Goal: Find contact information: Find contact information

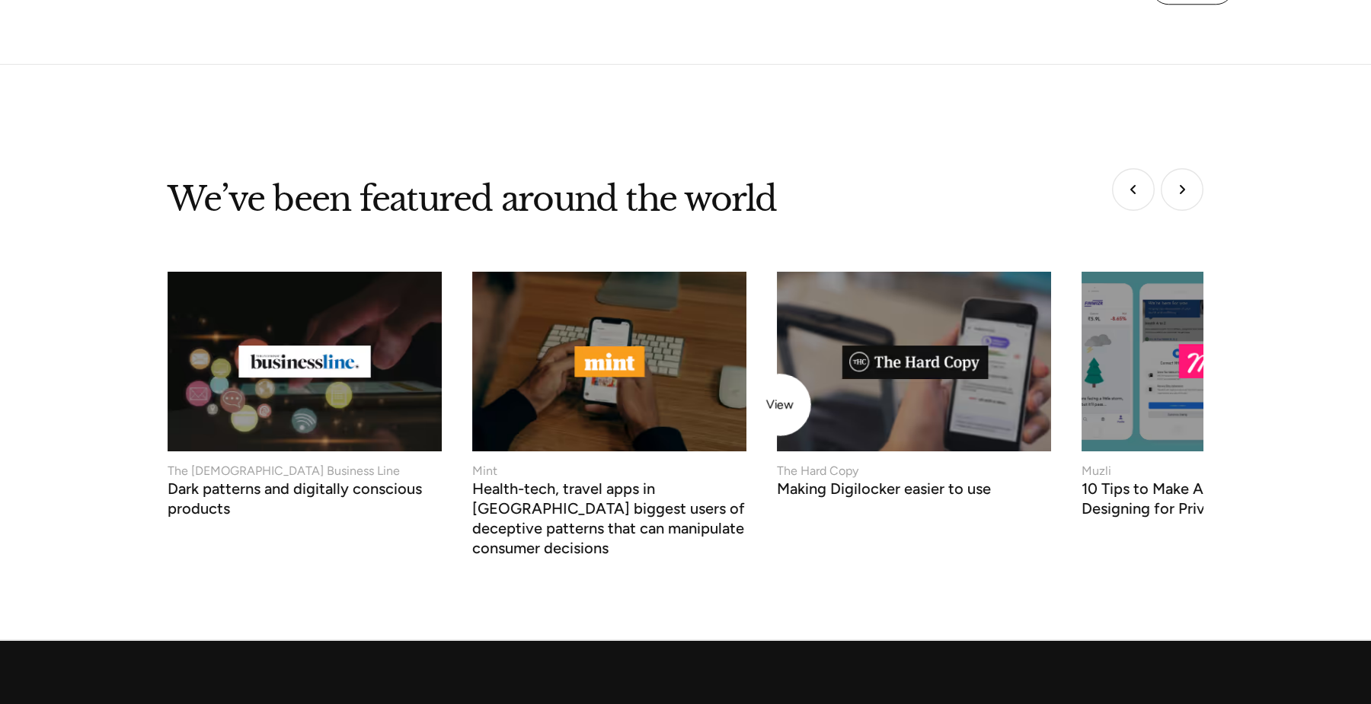
scroll to position [6176, 0]
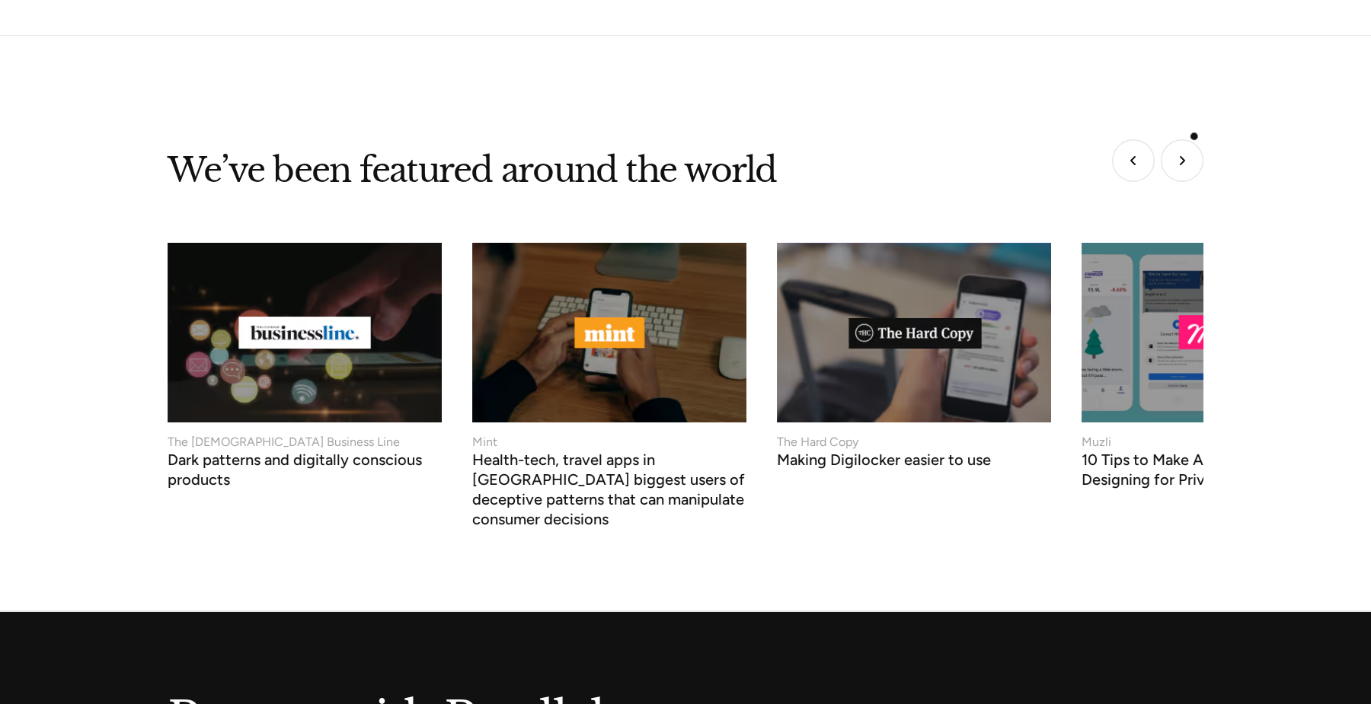
click at [1186, 141] on img "Next slide" at bounding box center [1182, 160] width 43 height 43
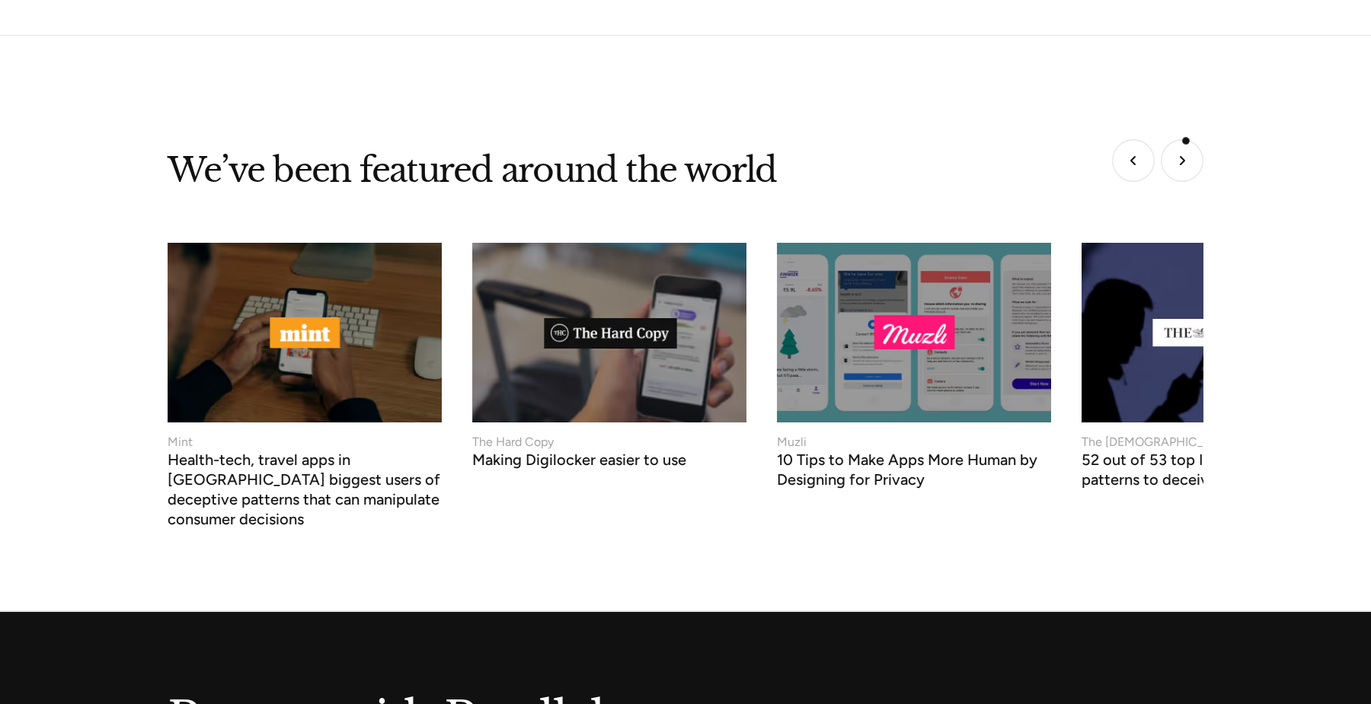
click at [1186, 141] on img "Next slide" at bounding box center [1182, 160] width 43 height 43
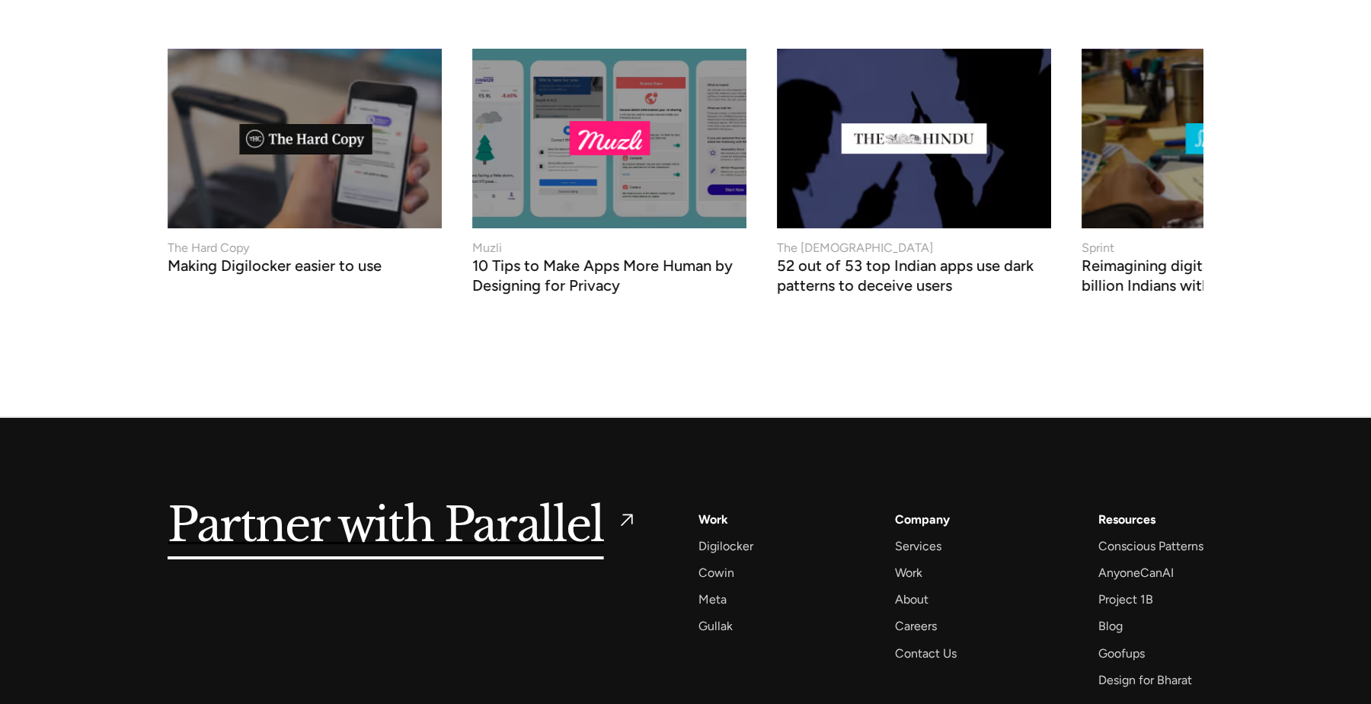
scroll to position [6221, 0]
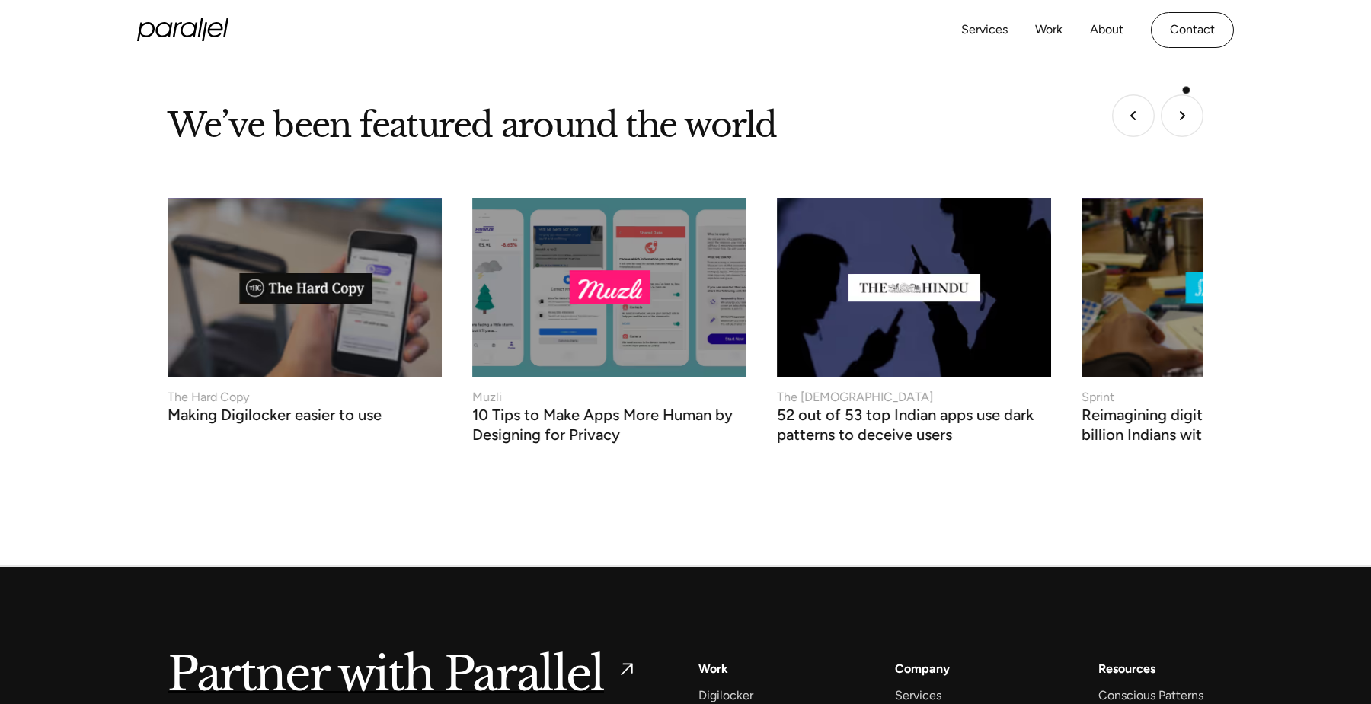
click at [1186, 94] on img "Next slide" at bounding box center [1182, 115] width 43 height 43
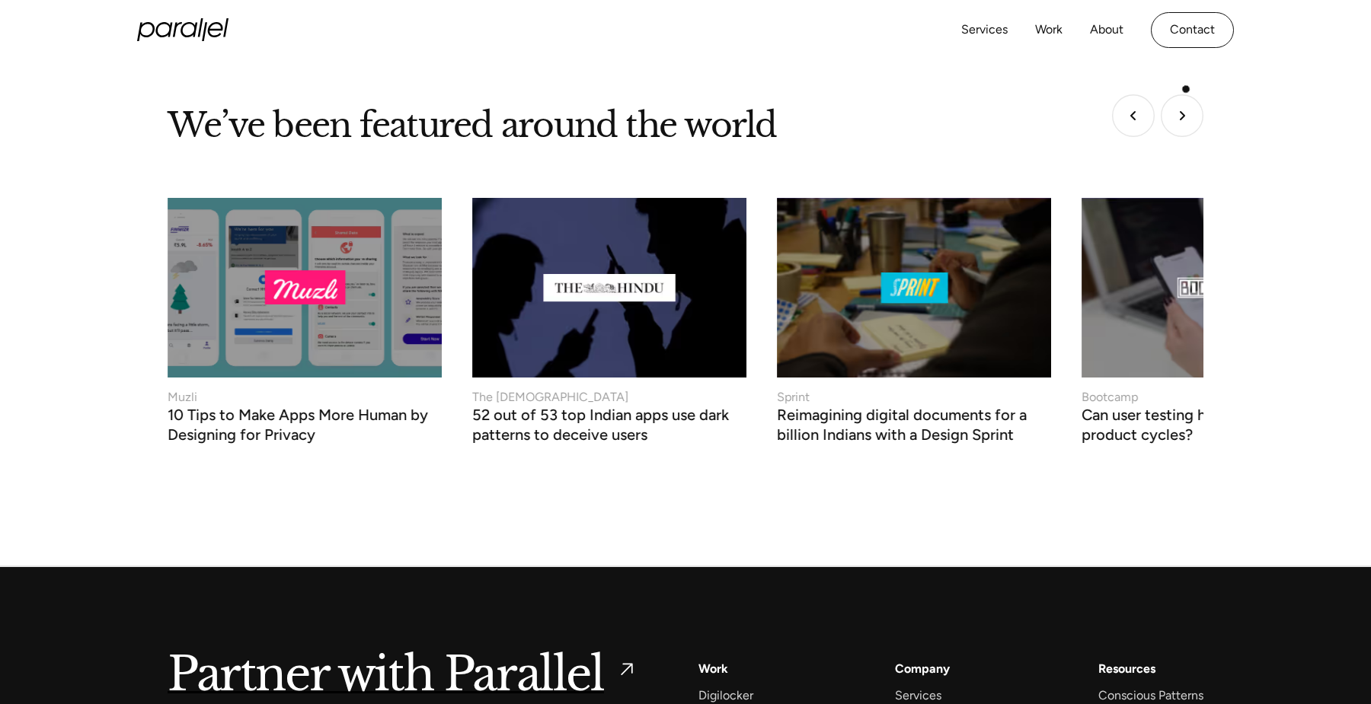
click at [1186, 94] on img "Next slide" at bounding box center [1182, 115] width 43 height 43
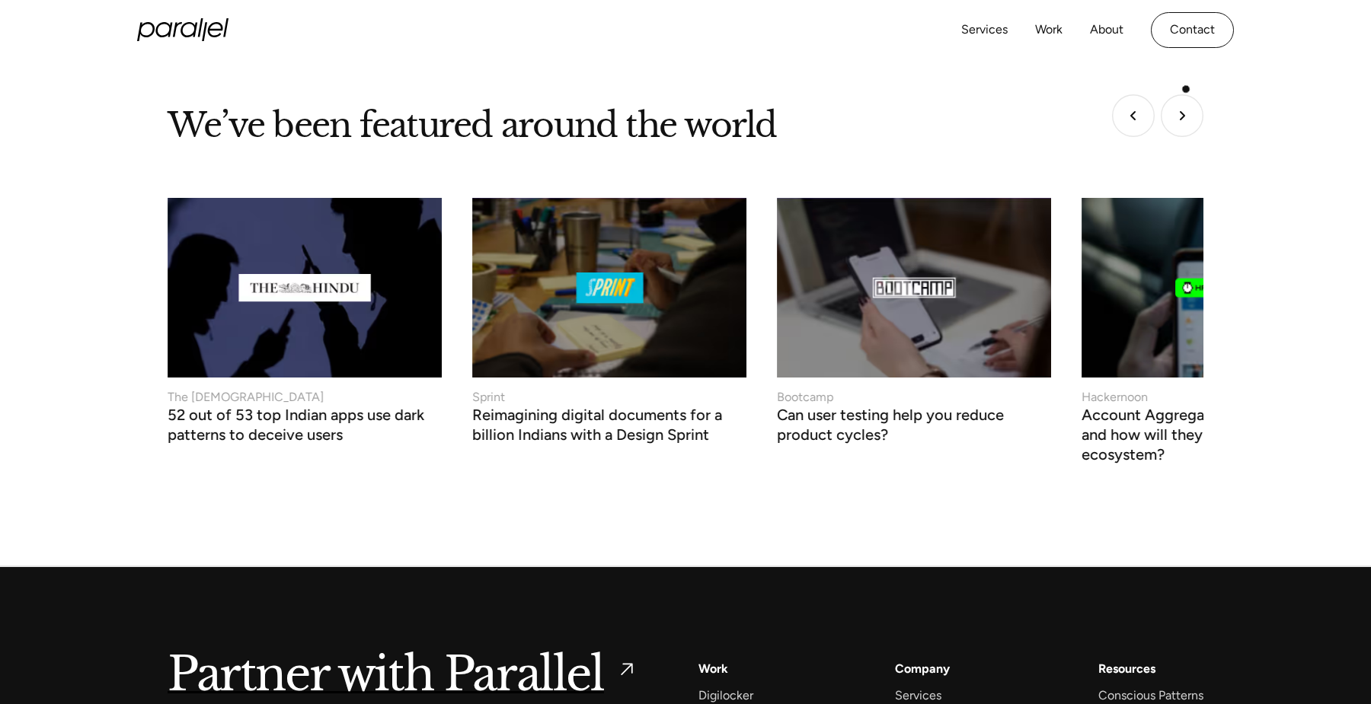
click at [1186, 94] on img "Next slide" at bounding box center [1182, 115] width 43 height 43
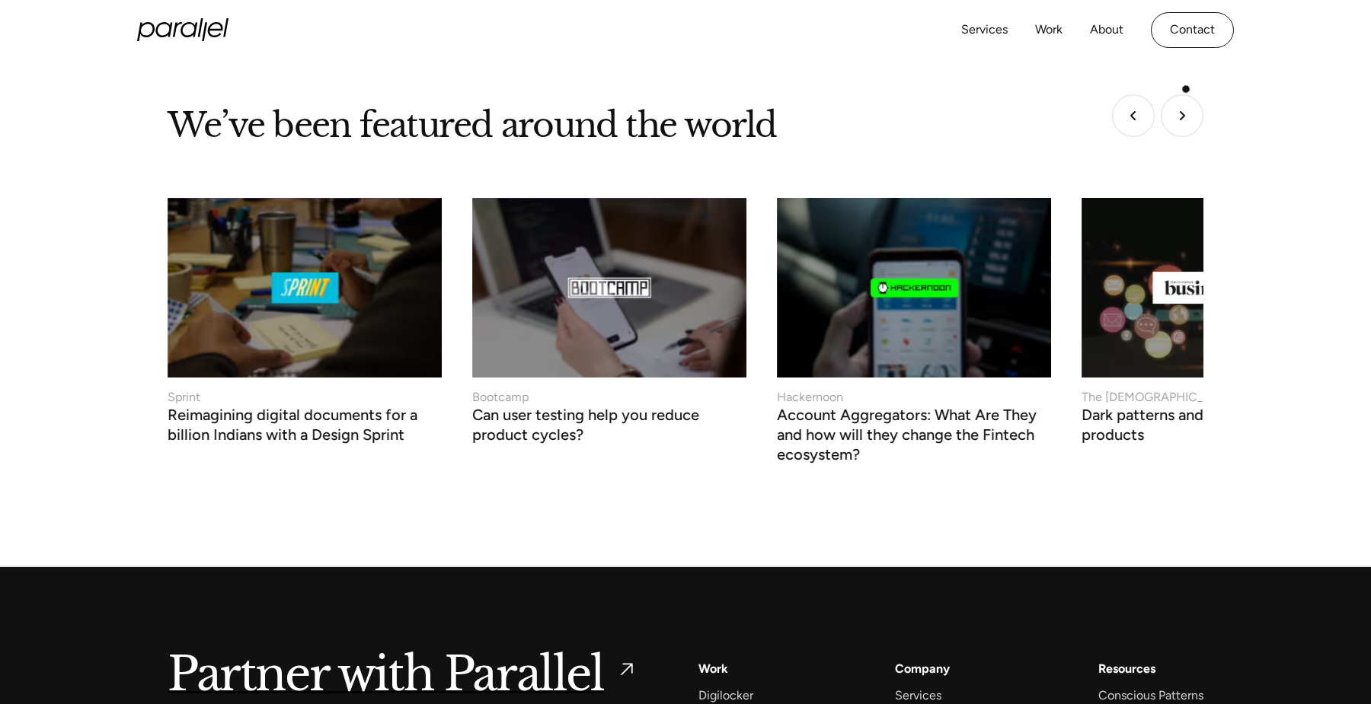
click at [1186, 94] on img "Next slide" at bounding box center [1182, 115] width 43 height 43
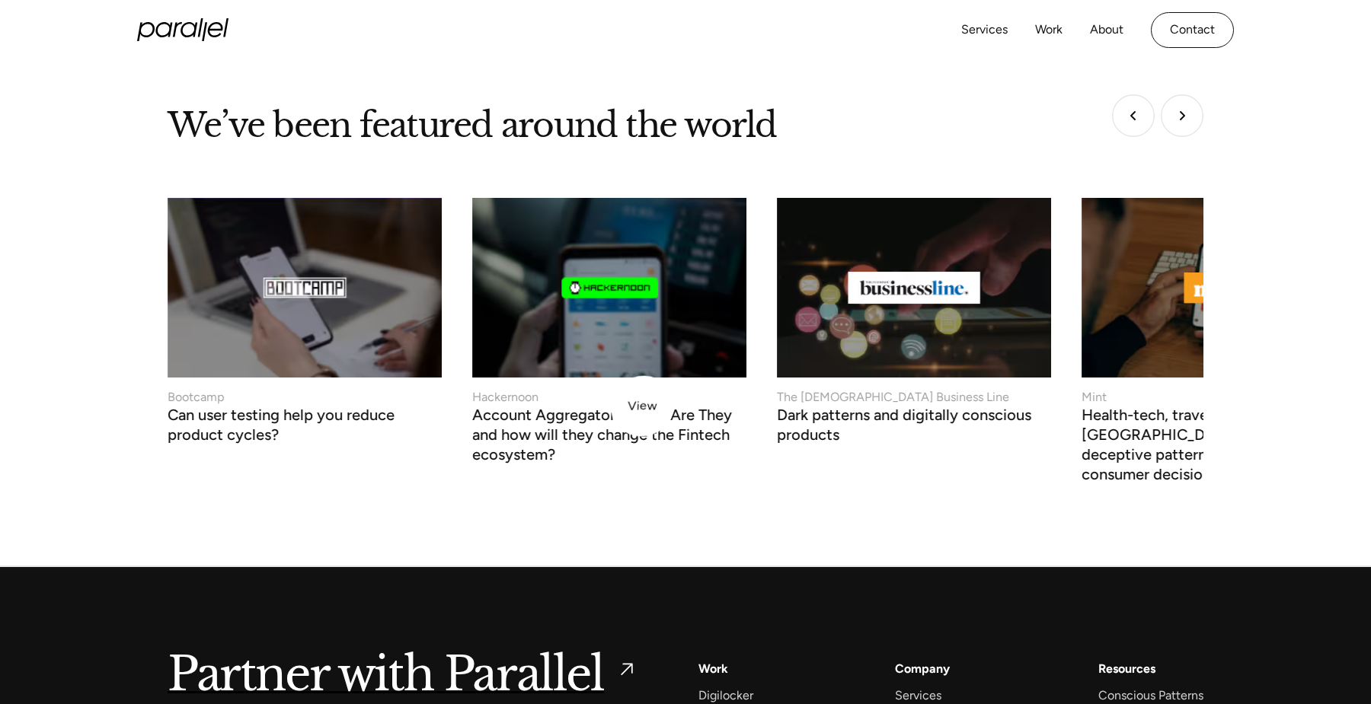
click at [631, 410] on h3 "Account Aggregators: What Are They and how will they change the Fintech ecosyst…" at bounding box center [609, 437] width 274 height 55
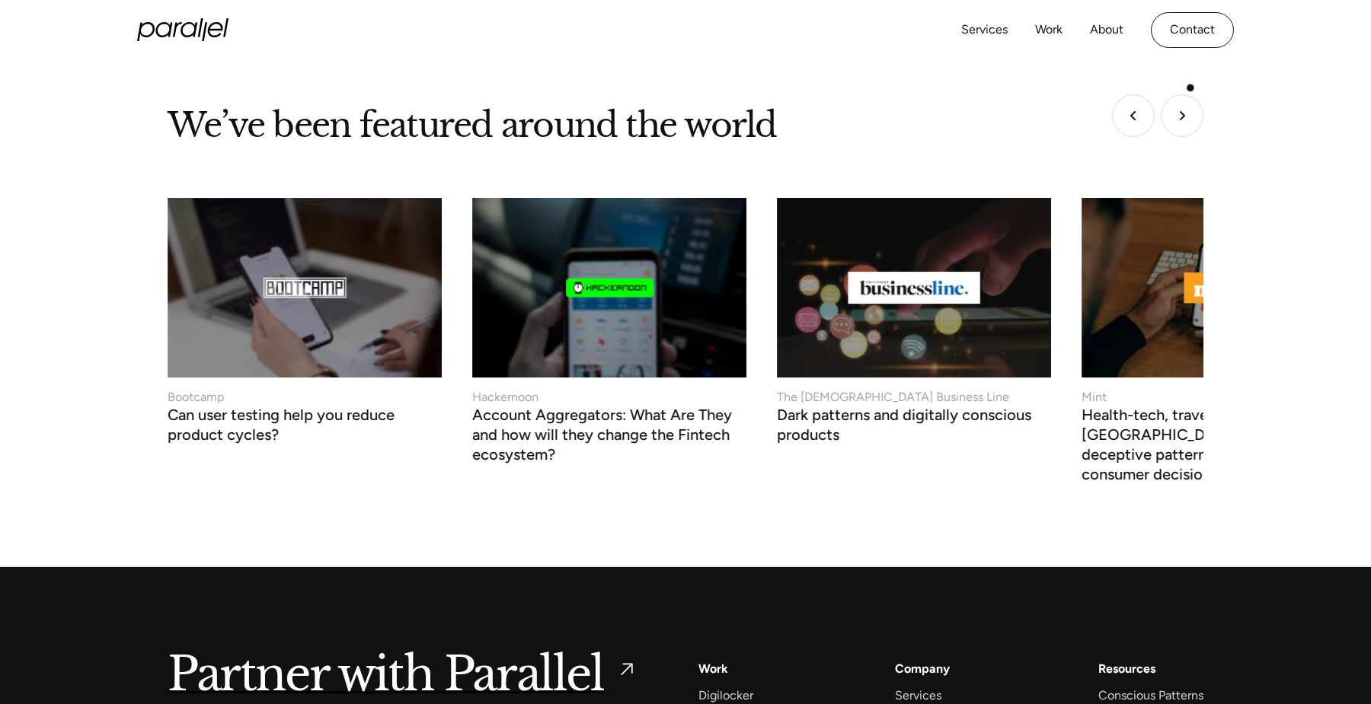
click at [1190, 94] on img "Next slide" at bounding box center [1182, 115] width 43 height 43
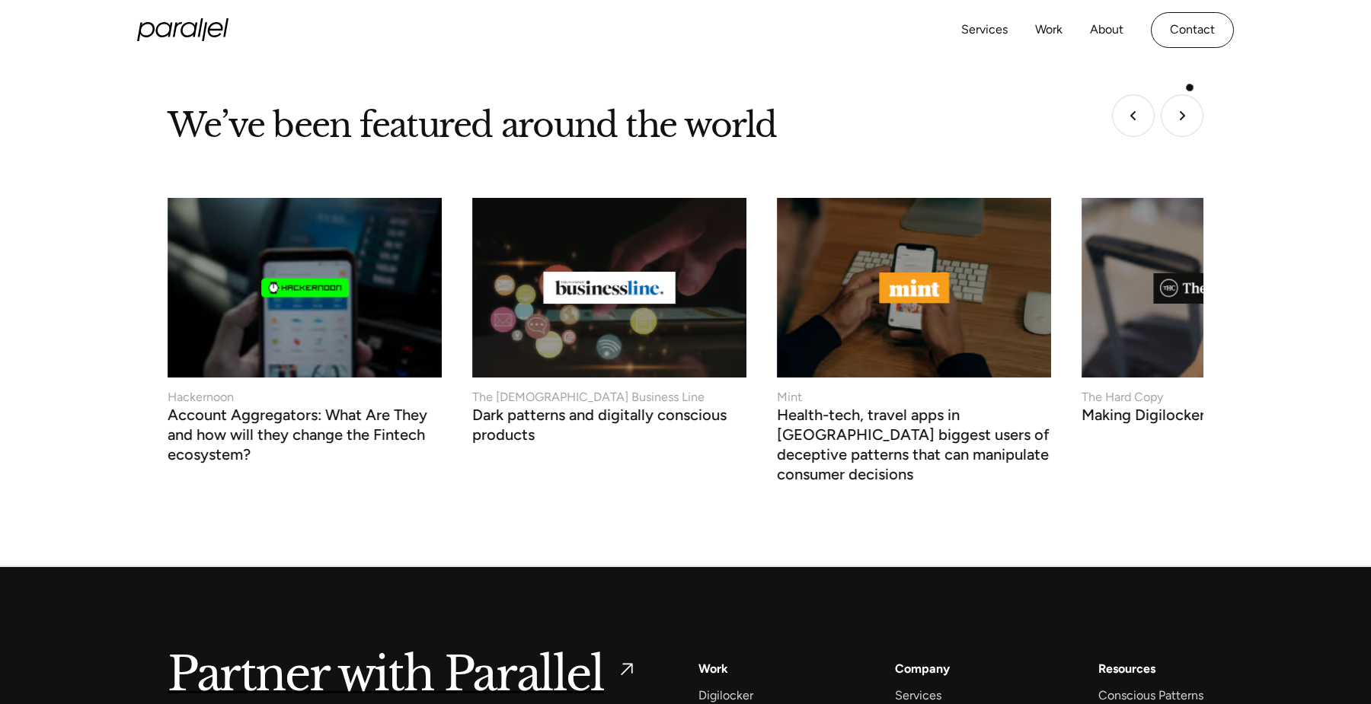
click at [1190, 94] on img "Next slide" at bounding box center [1182, 115] width 43 height 43
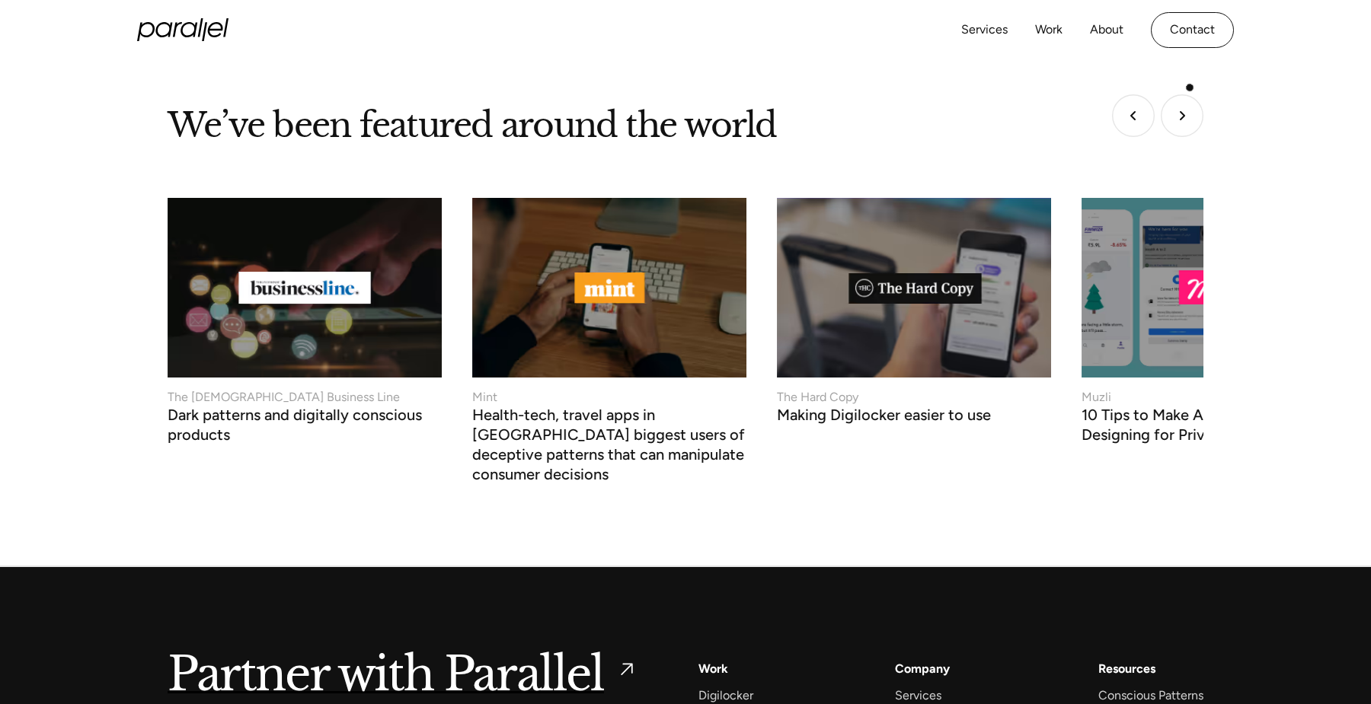
click at [1190, 94] on img "Next slide" at bounding box center [1182, 115] width 43 height 43
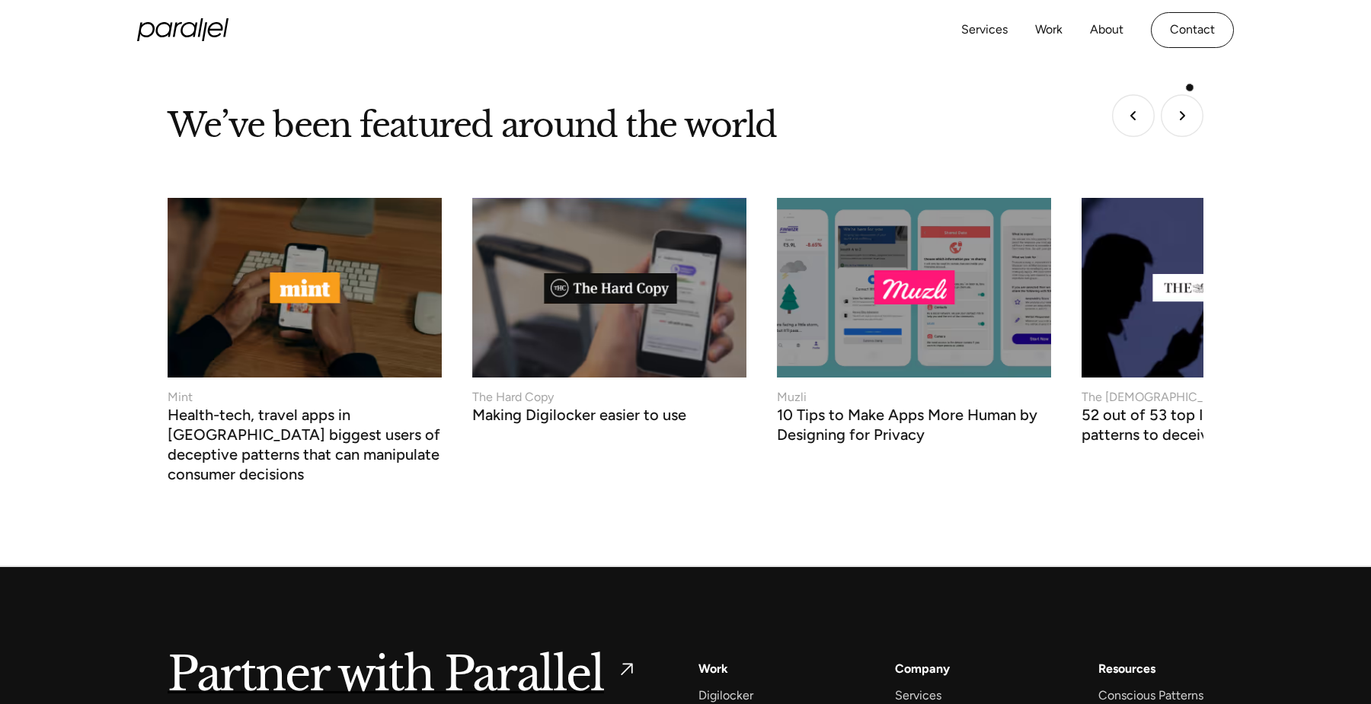
click at [1190, 94] on img "Next slide" at bounding box center [1182, 115] width 43 height 43
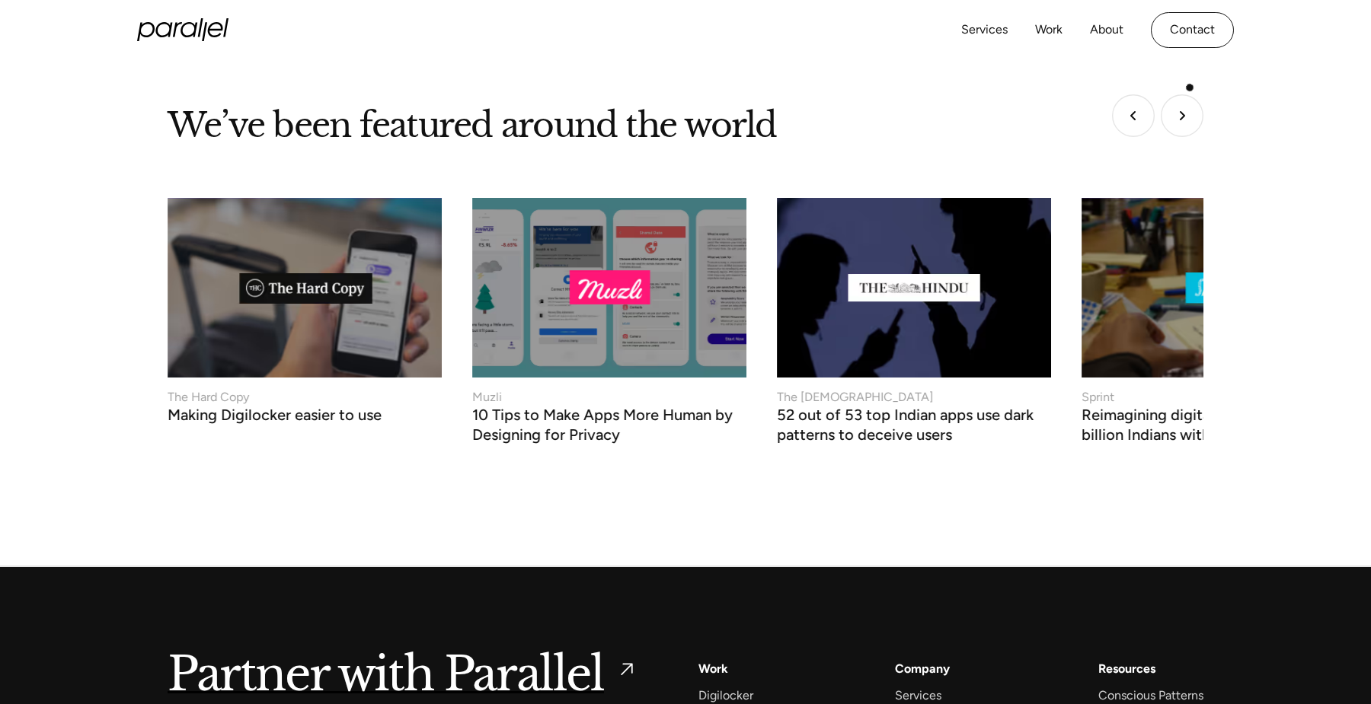
click at [1190, 94] on img "Next slide" at bounding box center [1182, 115] width 43 height 43
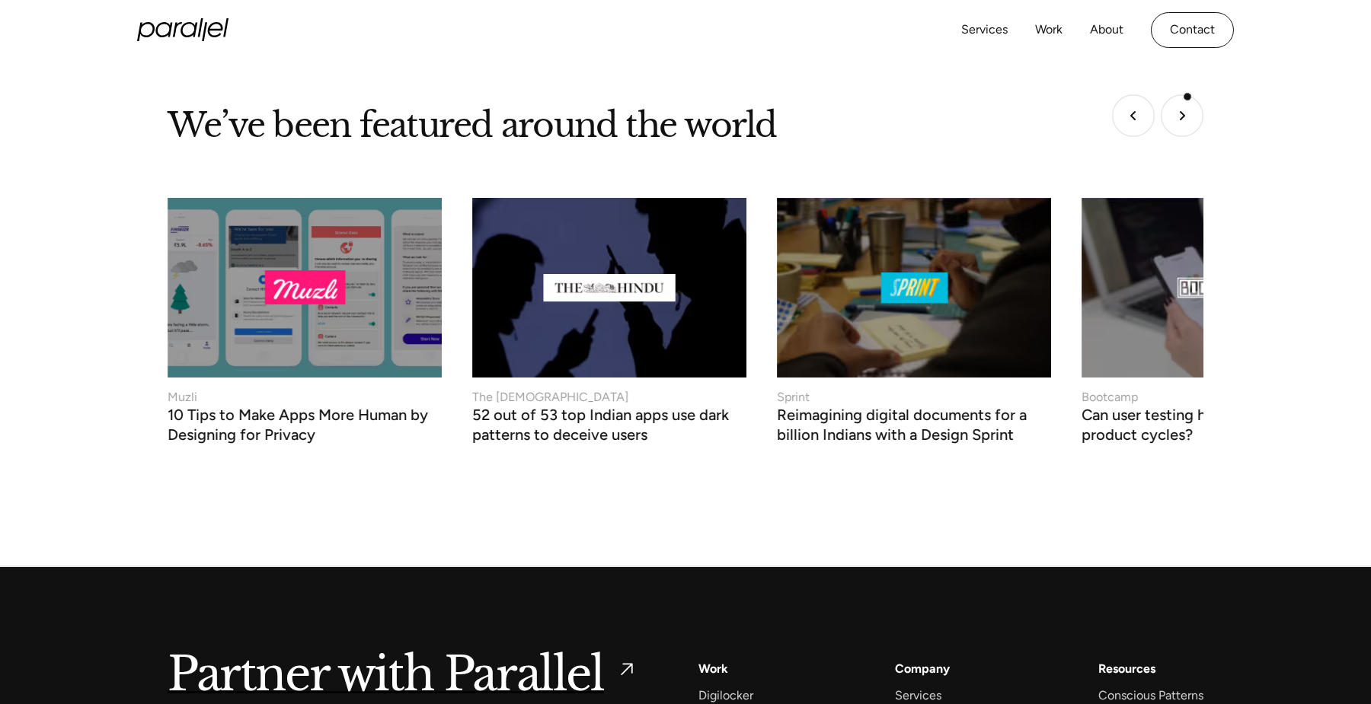
click at [1187, 97] on img "Next slide" at bounding box center [1182, 115] width 43 height 43
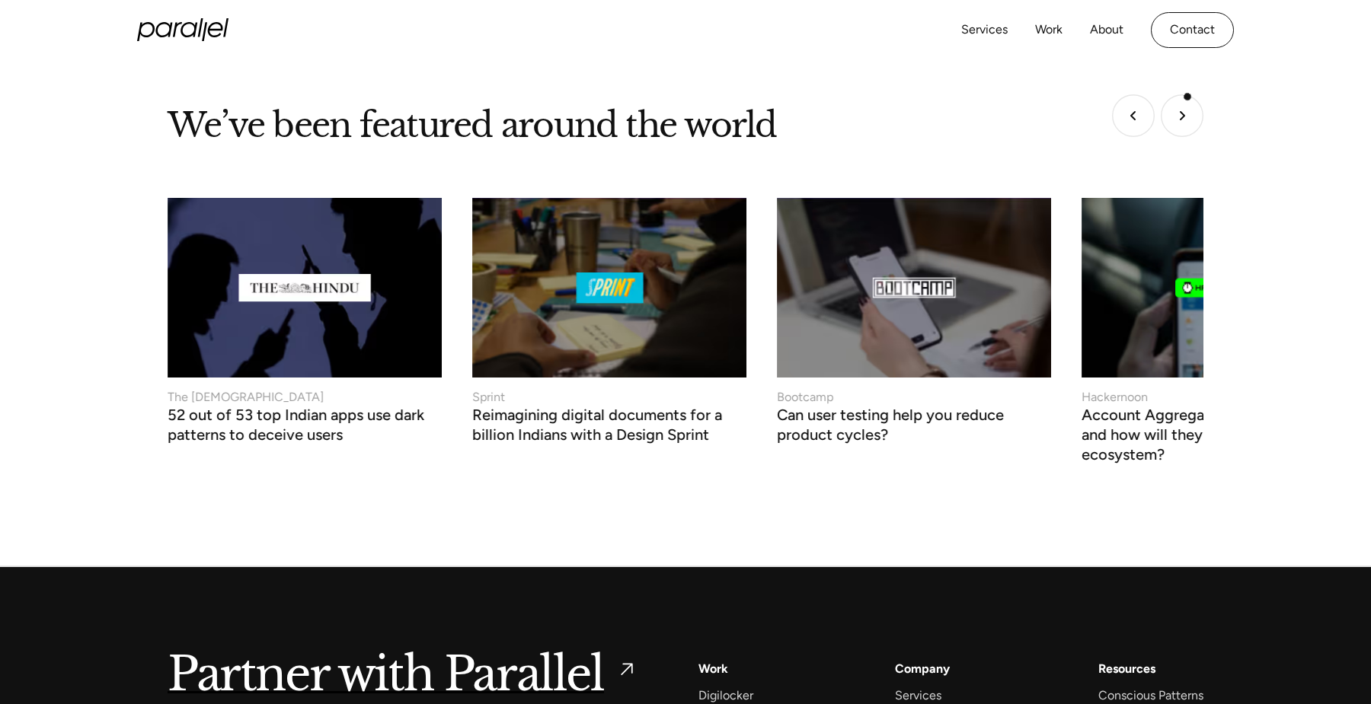
click at [1187, 97] on img "Next slide" at bounding box center [1182, 115] width 43 height 43
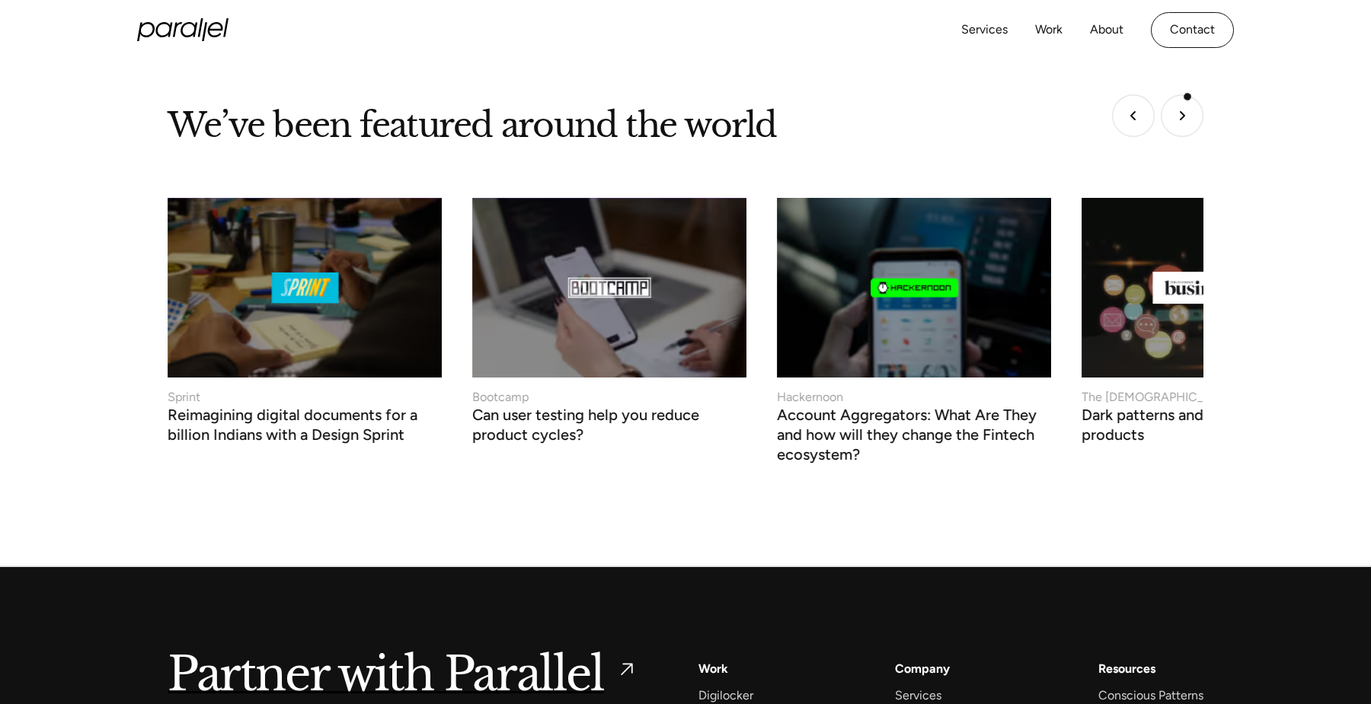
click at [1187, 97] on img "Next slide" at bounding box center [1182, 115] width 43 height 43
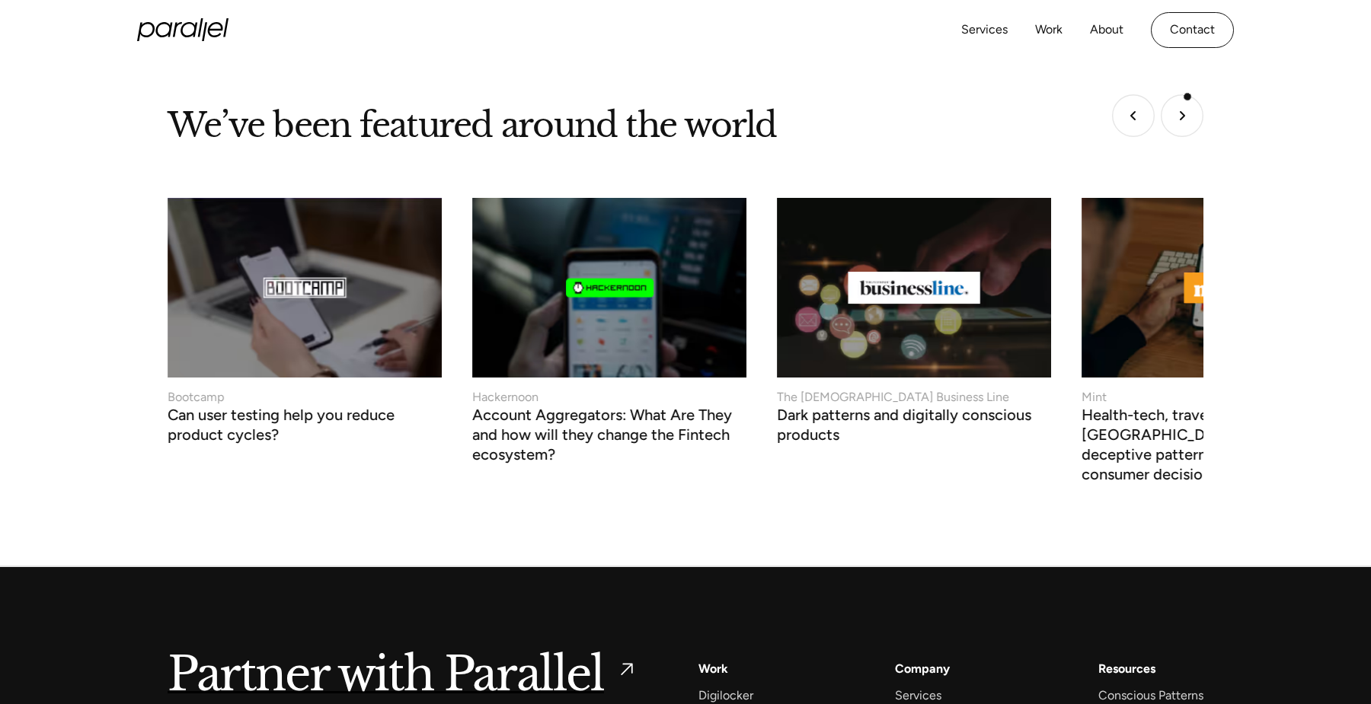
click at [1187, 97] on img "Next slide" at bounding box center [1182, 115] width 43 height 43
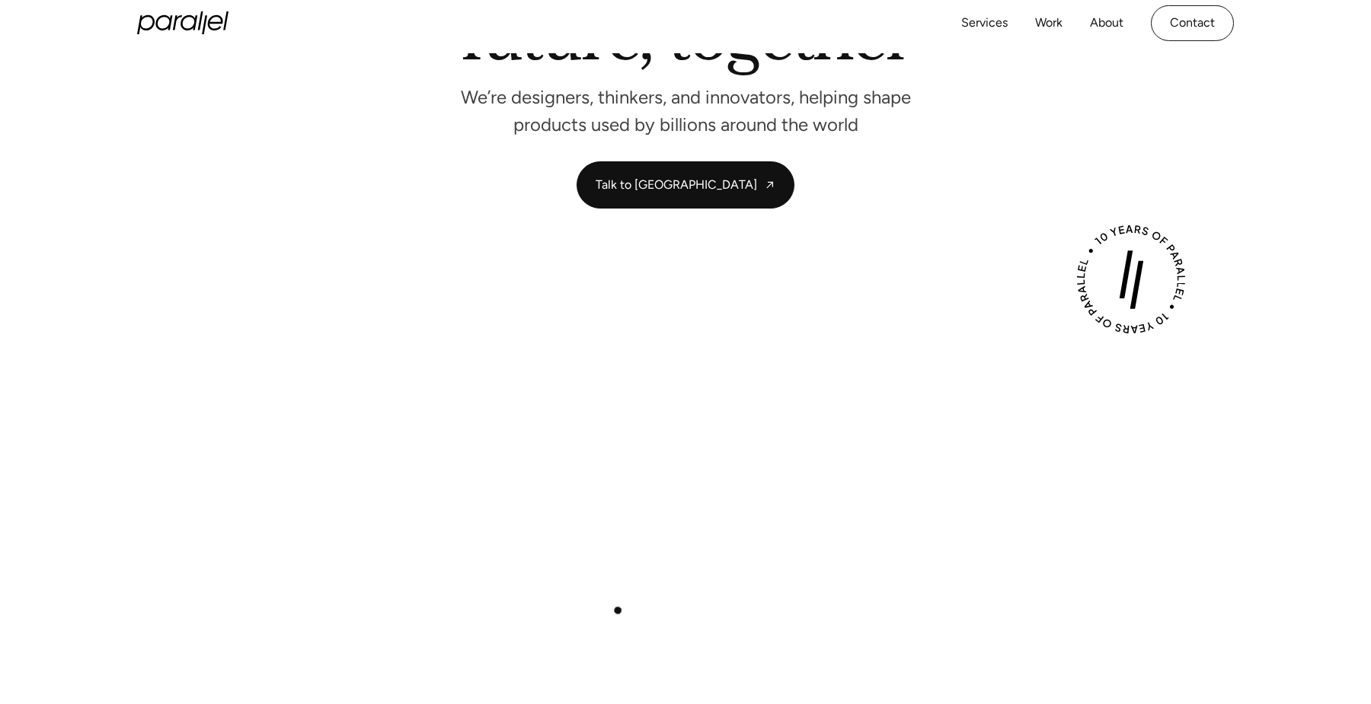
scroll to position [259, 0]
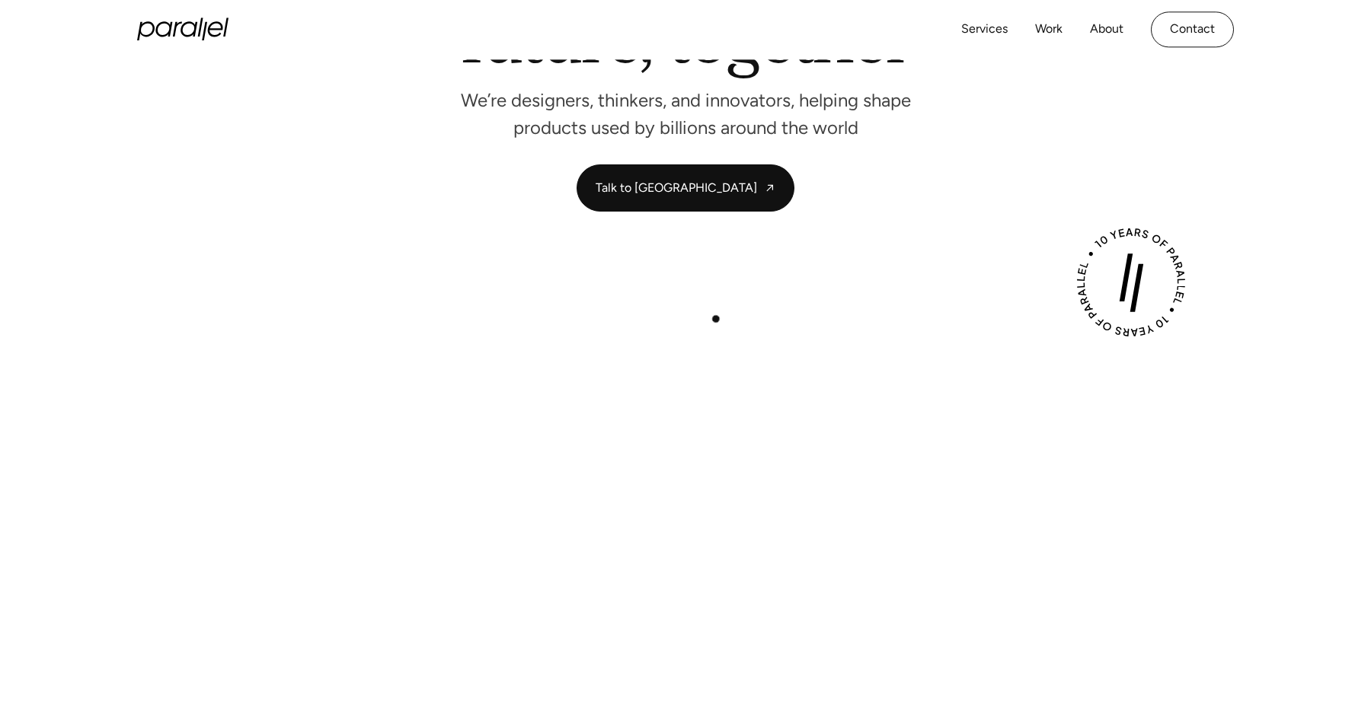
click at [695, 313] on div "Play with Sound" at bounding box center [685, 596] width 1097 height 617
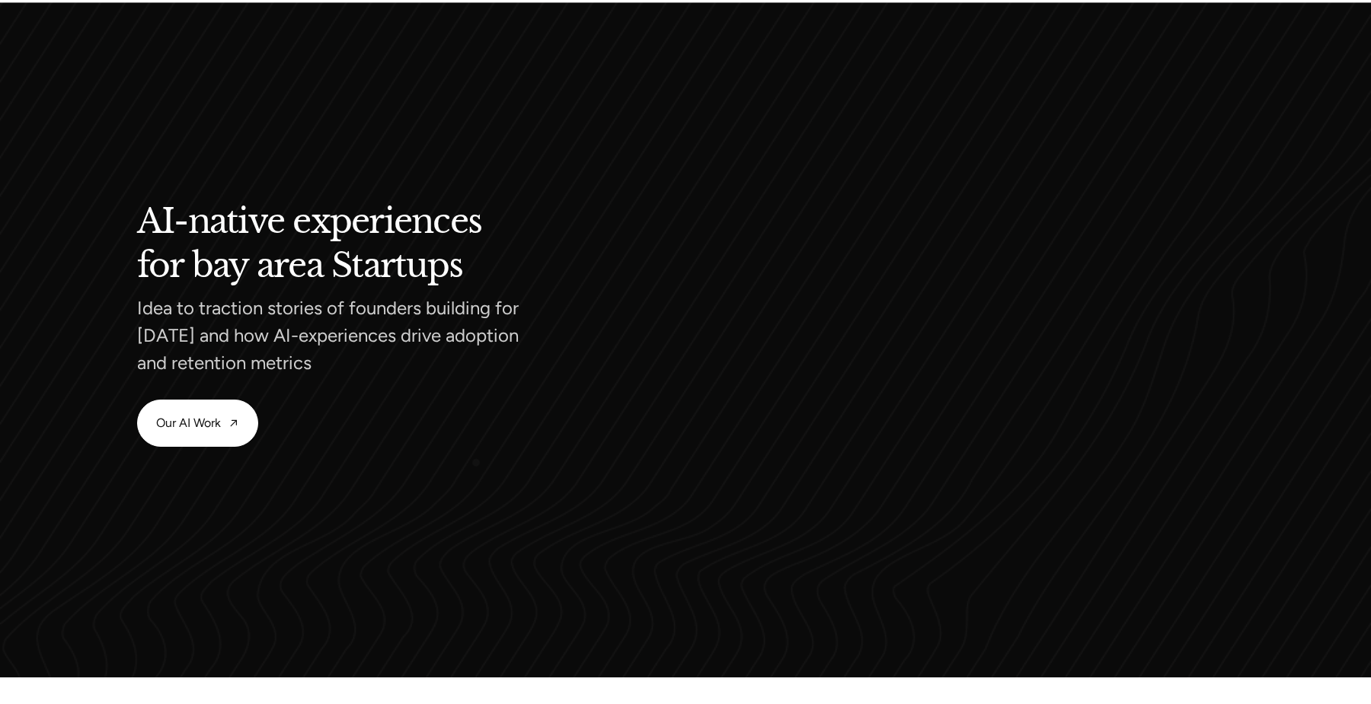
scroll to position [1460, 0]
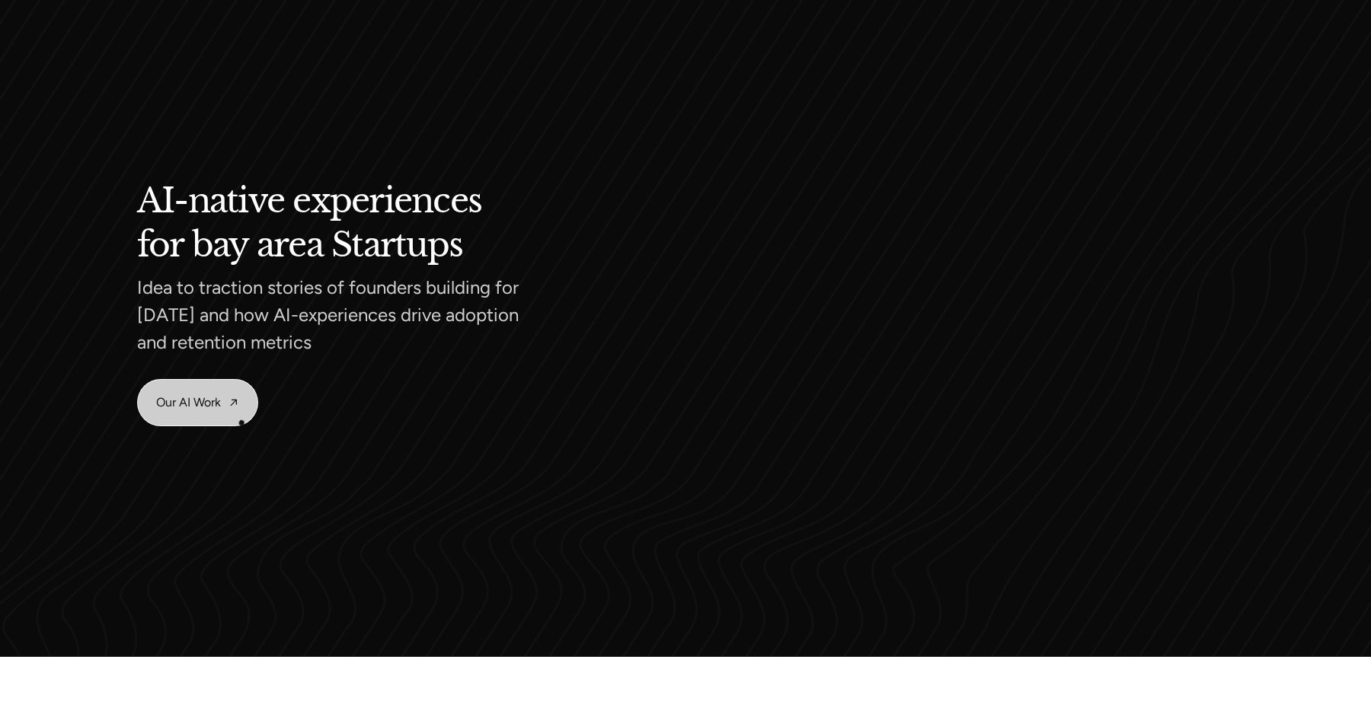
click at [198, 412] on link "Our AI Work" at bounding box center [198, 403] width 120 height 46
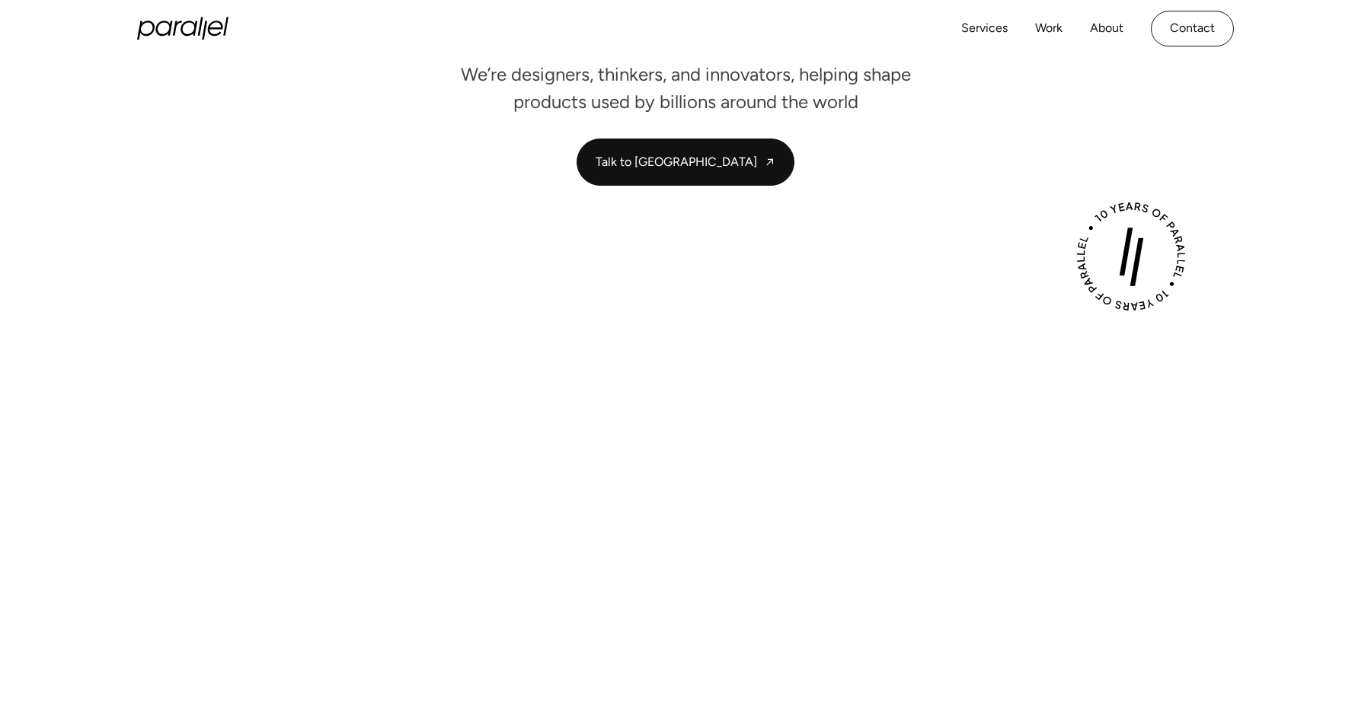
scroll to position [0, 0]
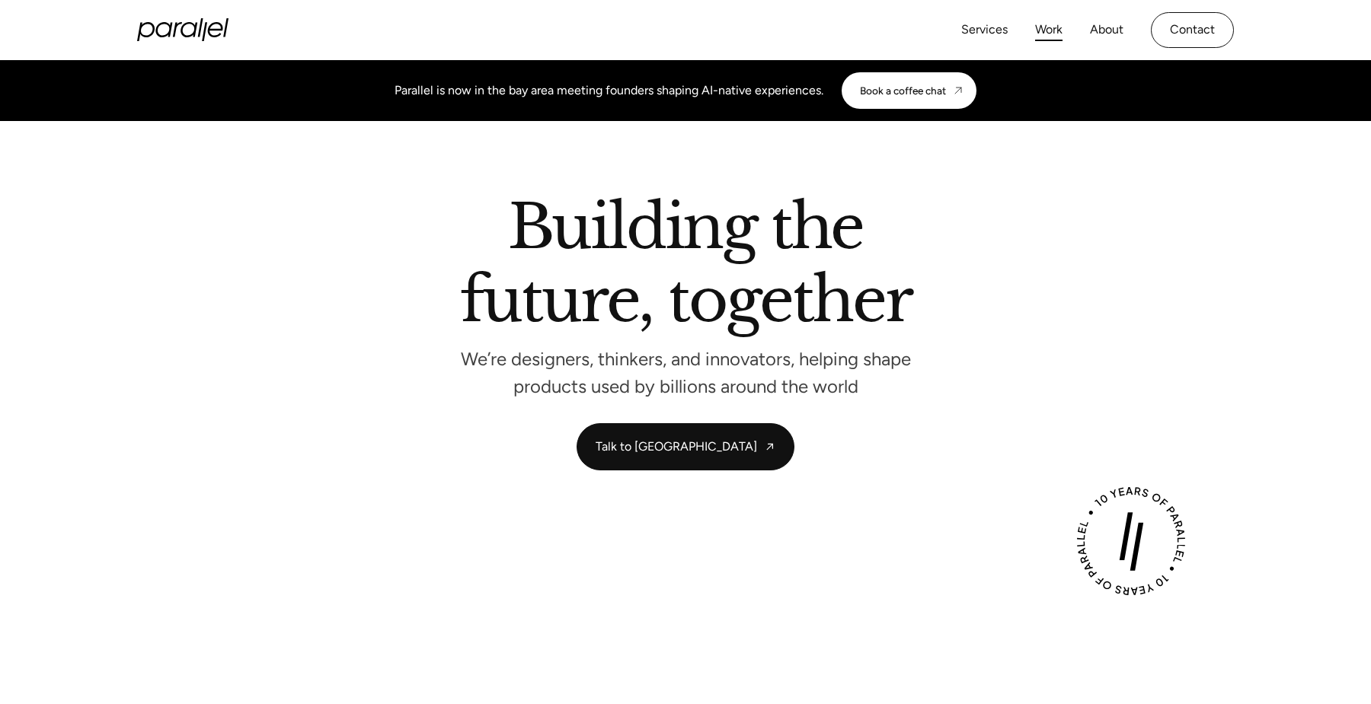
click at [1052, 28] on link "Work" at bounding box center [1048, 30] width 27 height 22
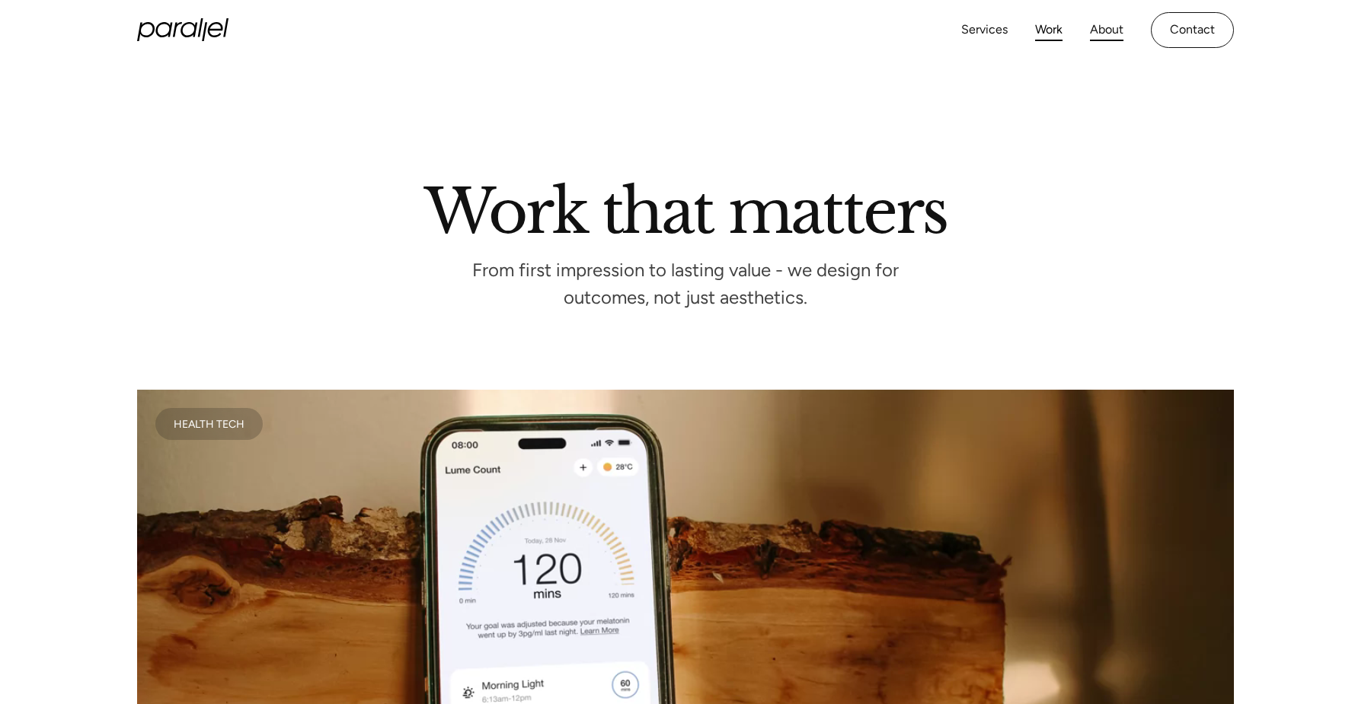
click at [1098, 38] on link "About" at bounding box center [1107, 30] width 34 height 22
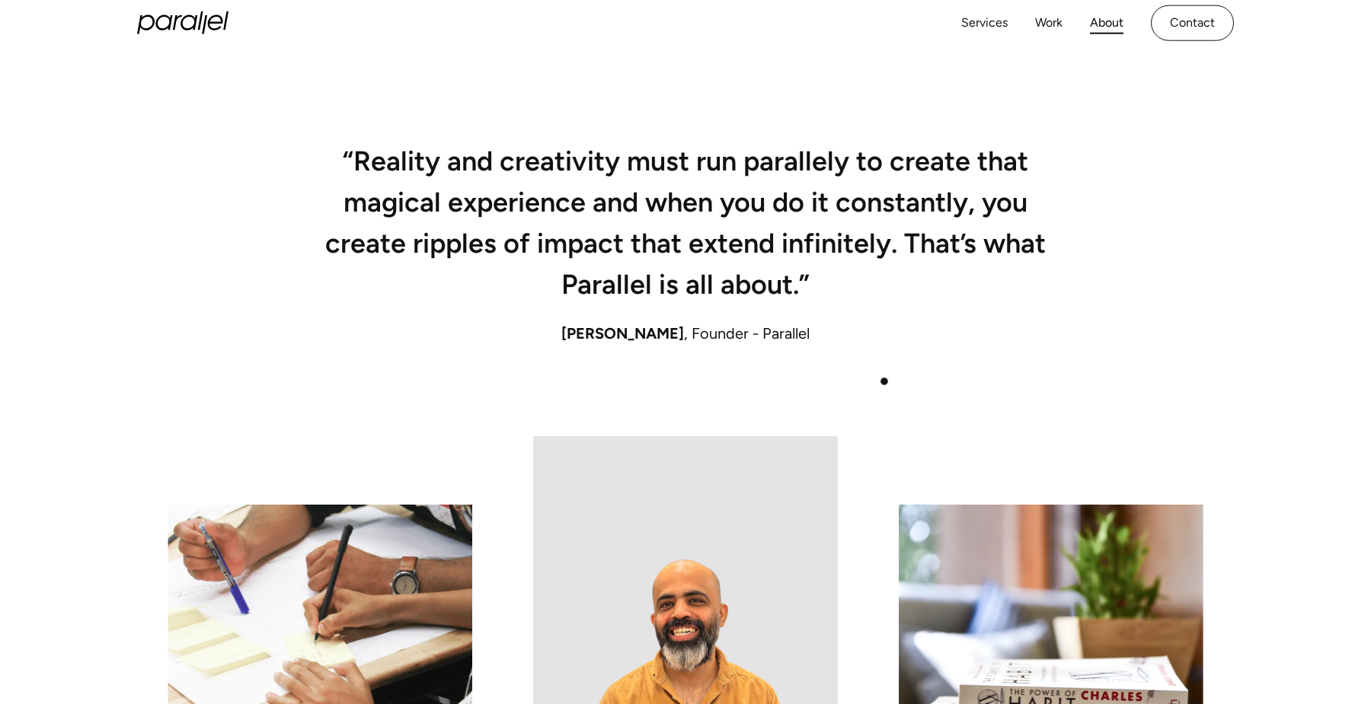
scroll to position [800, 0]
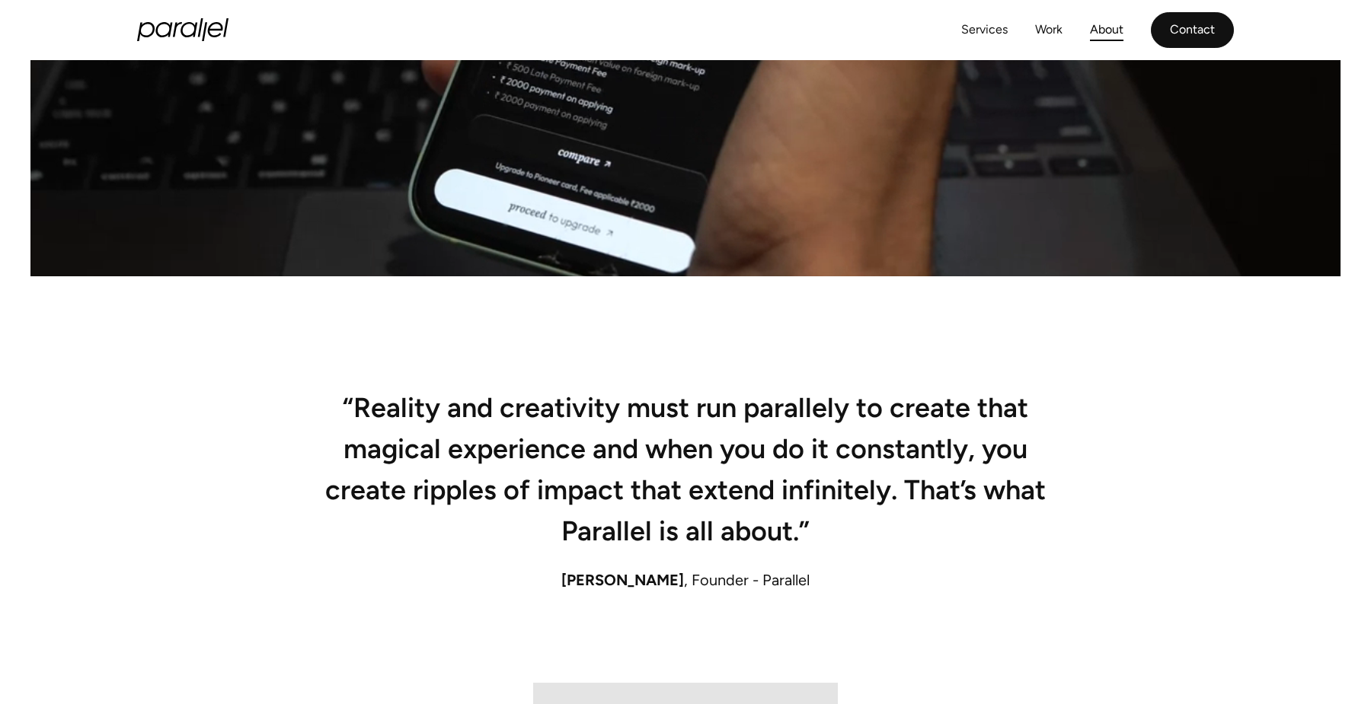
click at [1190, 37] on link "Contact" at bounding box center [1192, 30] width 83 height 36
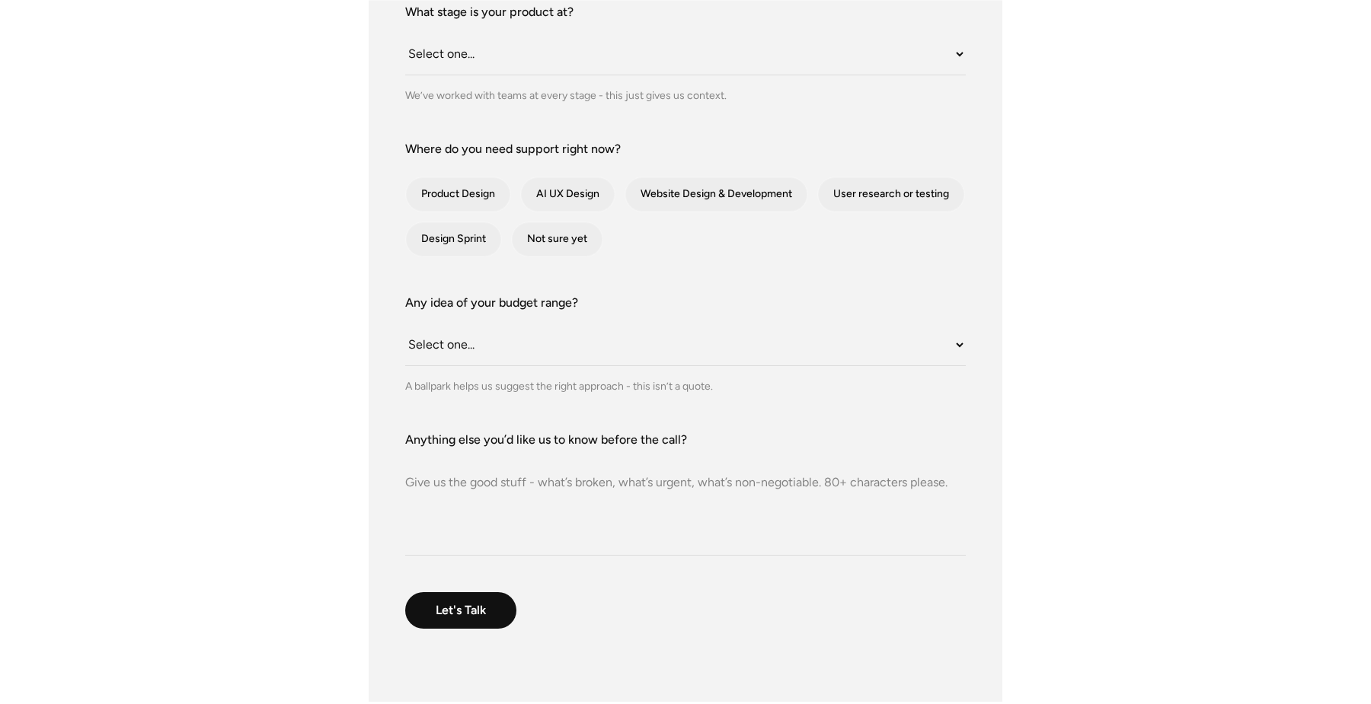
scroll to position [624, 0]
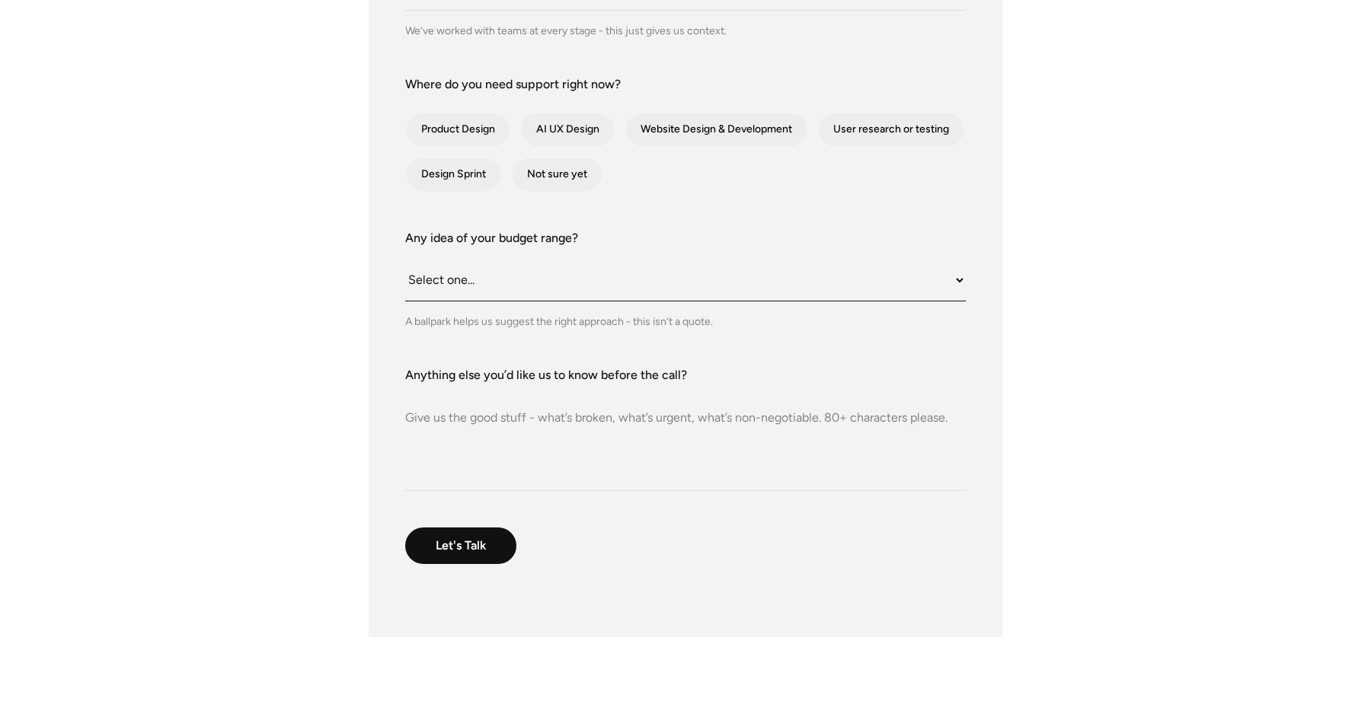
click at [660, 292] on select "Select one... Under $10K $10K–$25K $25K–$50K $50K+" at bounding box center [685, 281] width 560 height 42
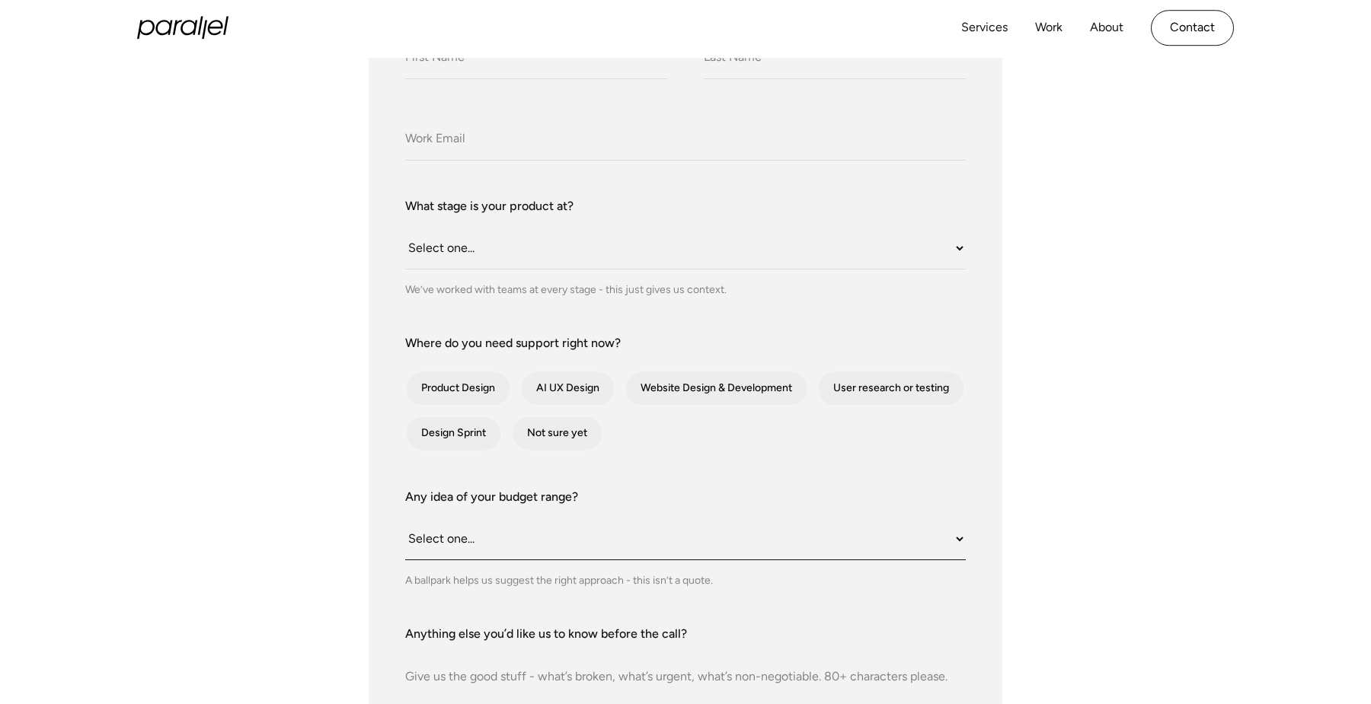
scroll to position [356, 0]
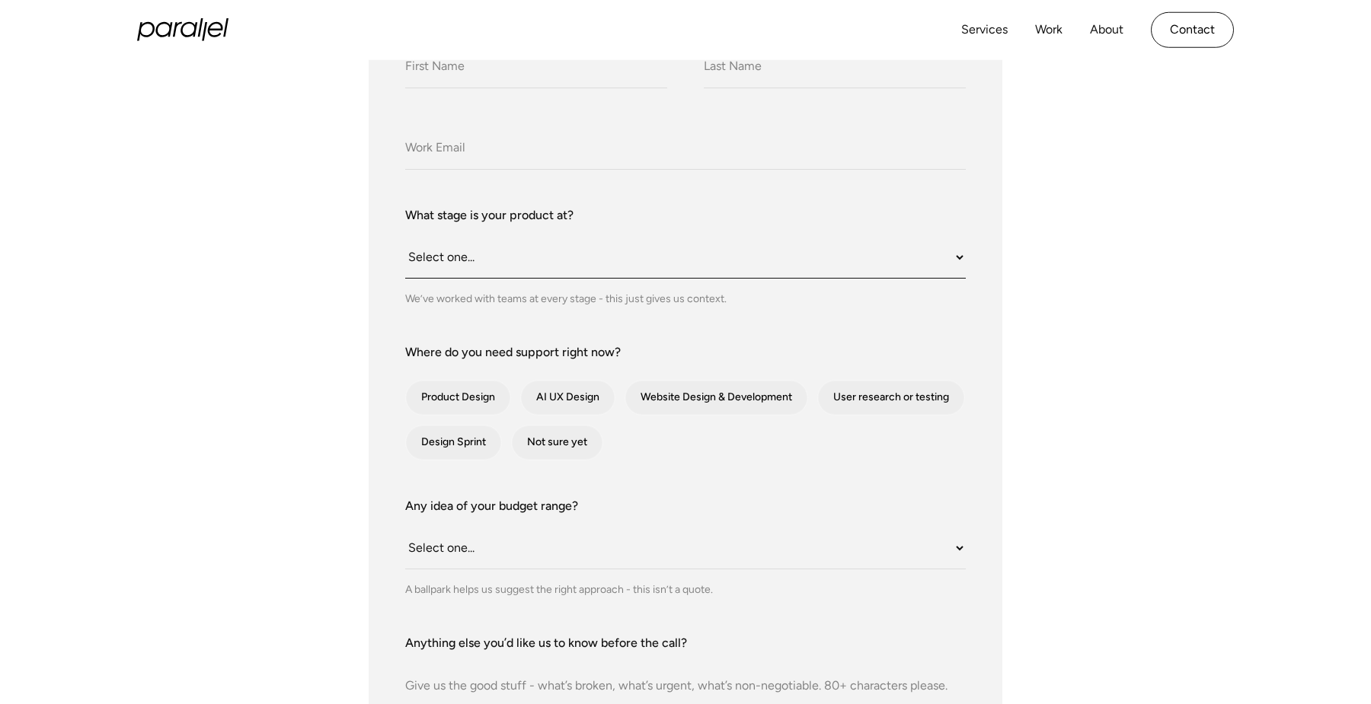
click at [591, 267] on select "Select one... Still an idea Building MVP Live with early users Scaling fast Som…" at bounding box center [685, 258] width 560 height 42
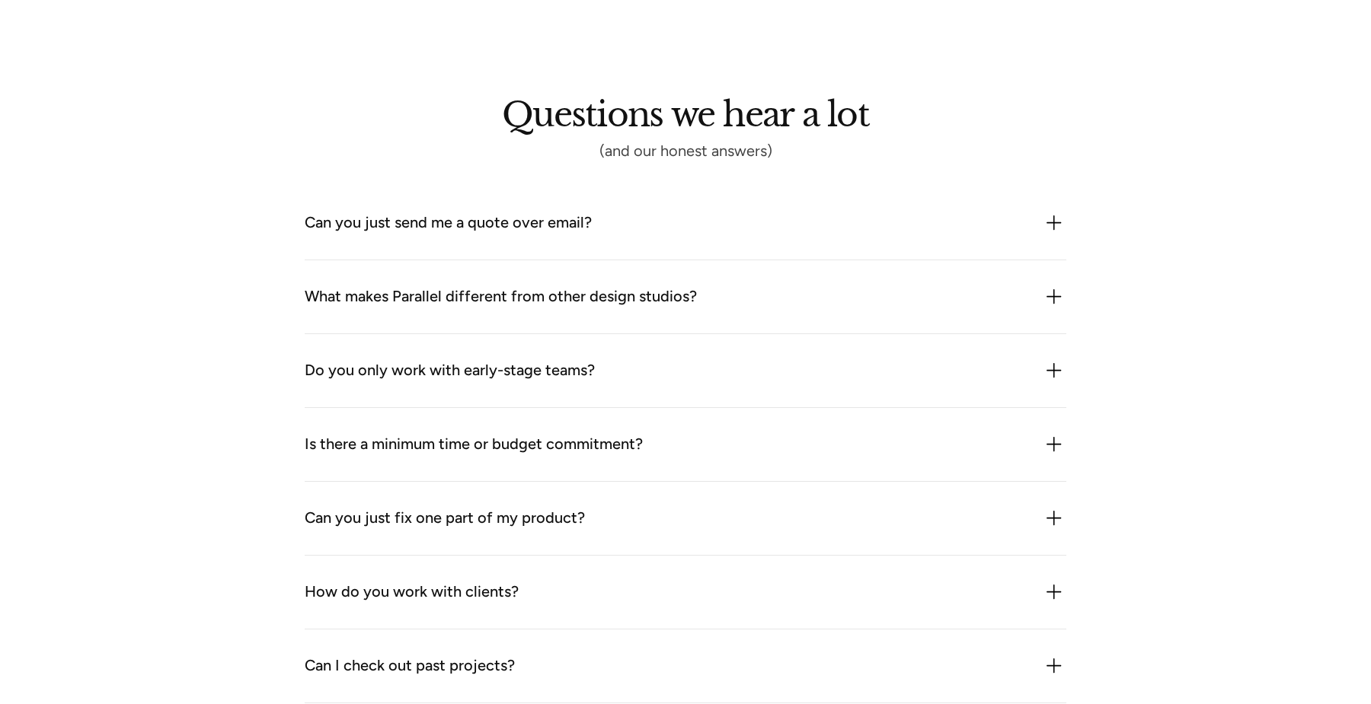
scroll to position [1302, 0]
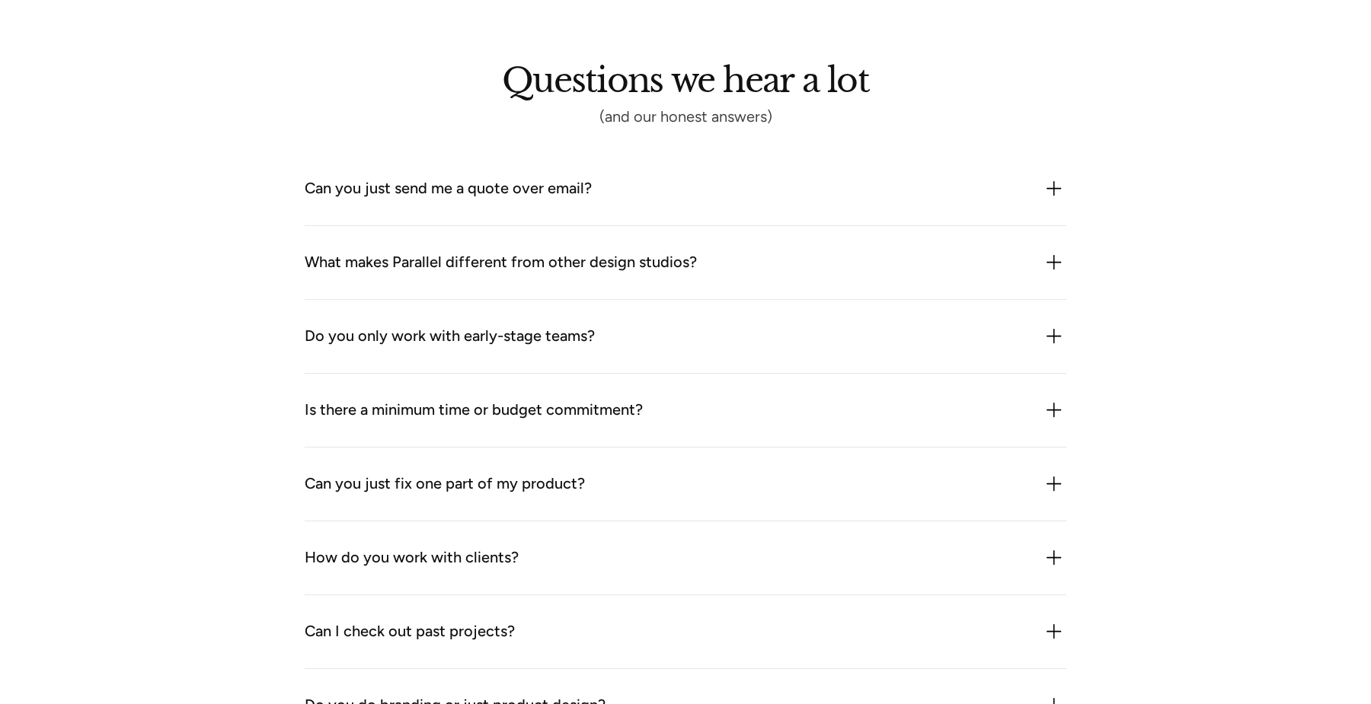
click at [470, 200] on div "Can you just send me a quote over email?" at bounding box center [448, 189] width 287 height 24
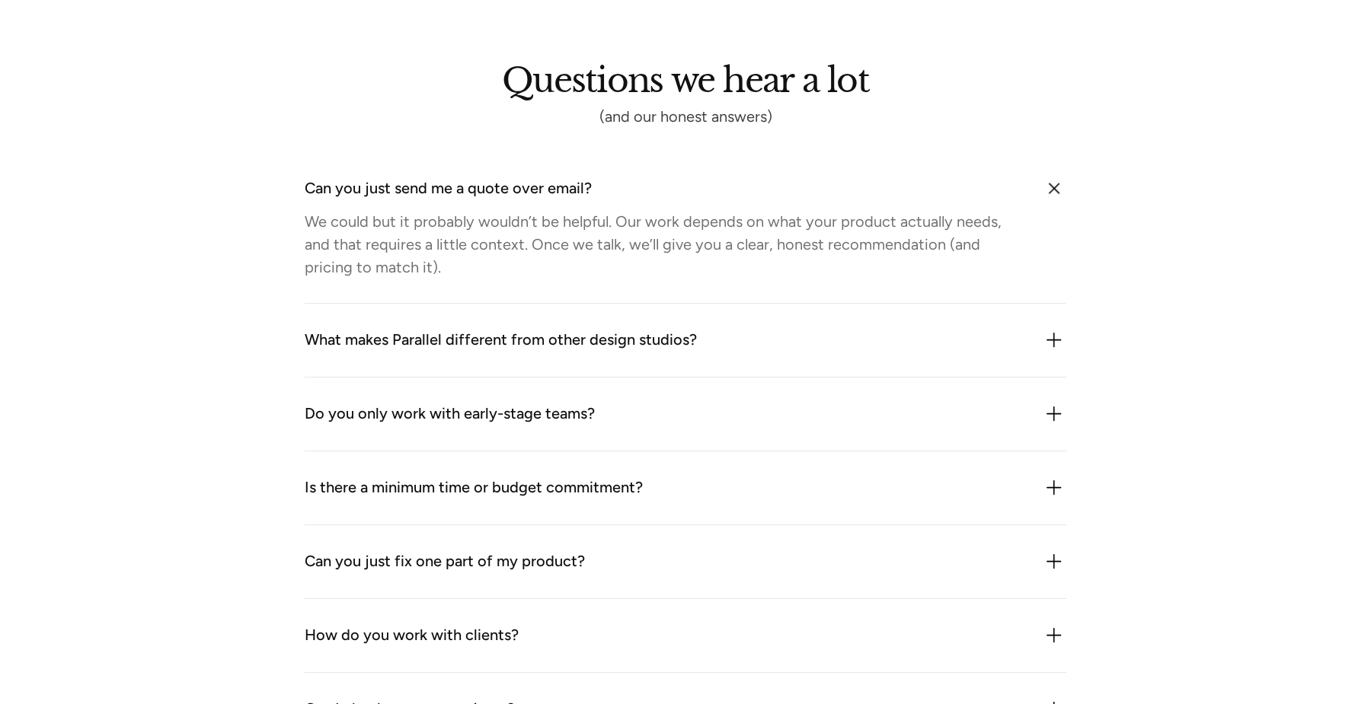
click at [663, 353] on div "What makes Parallel different from other design studios? We combine product thi…" at bounding box center [686, 341] width 762 height 74
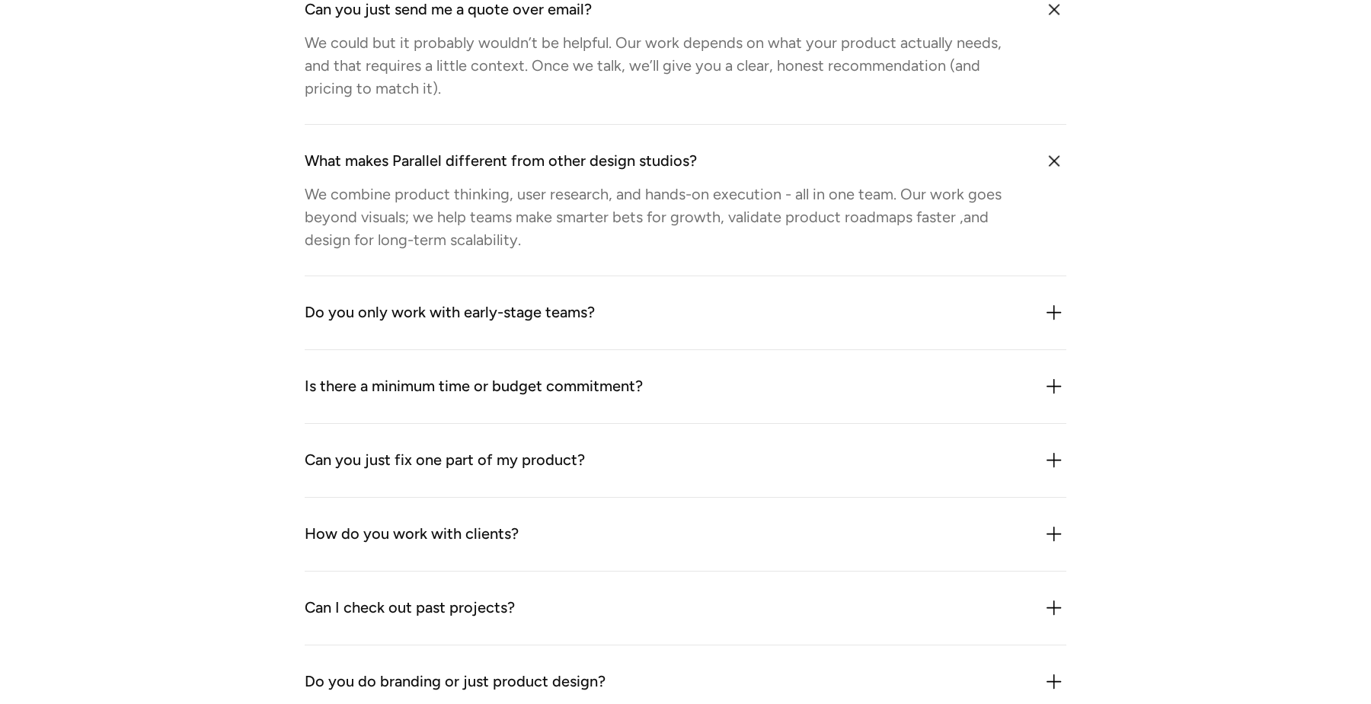
scroll to position [1497, 0]
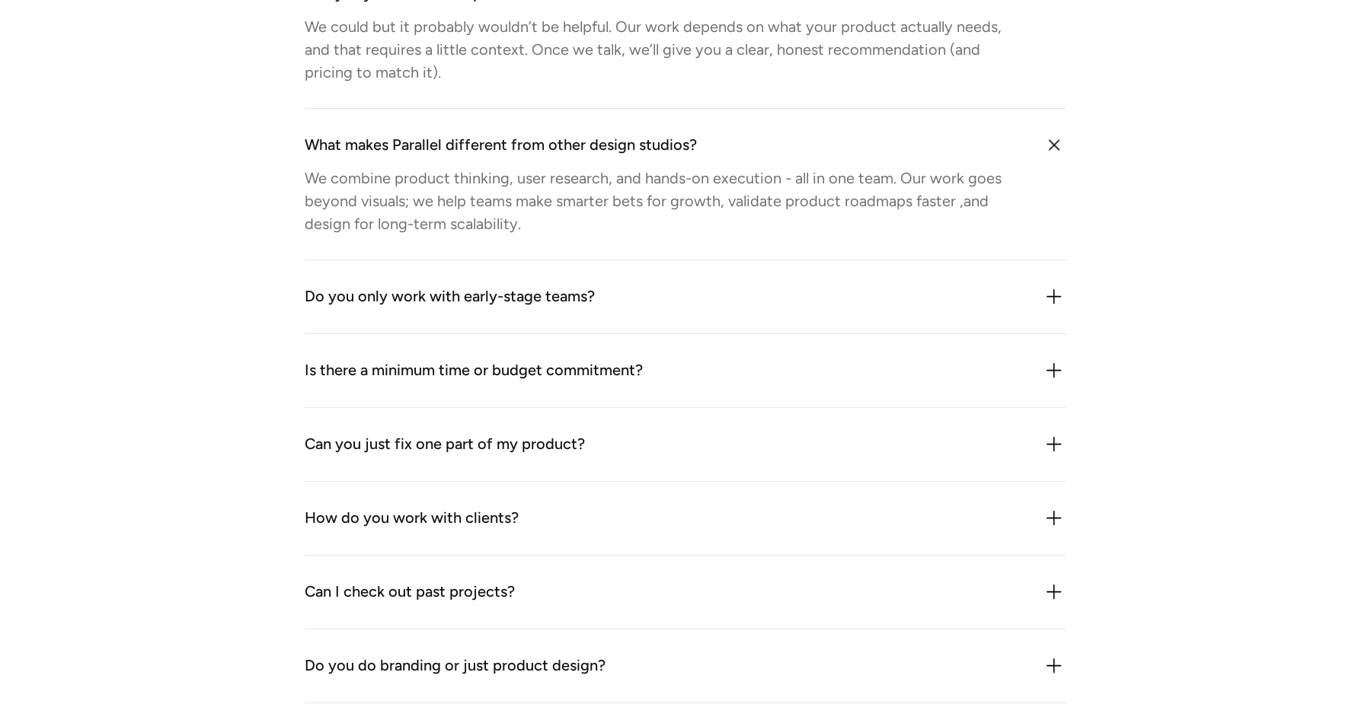
click at [522, 310] on div "Do you only work with early-stage teams? Mostly, but not exclusively. We work w…" at bounding box center [686, 297] width 762 height 74
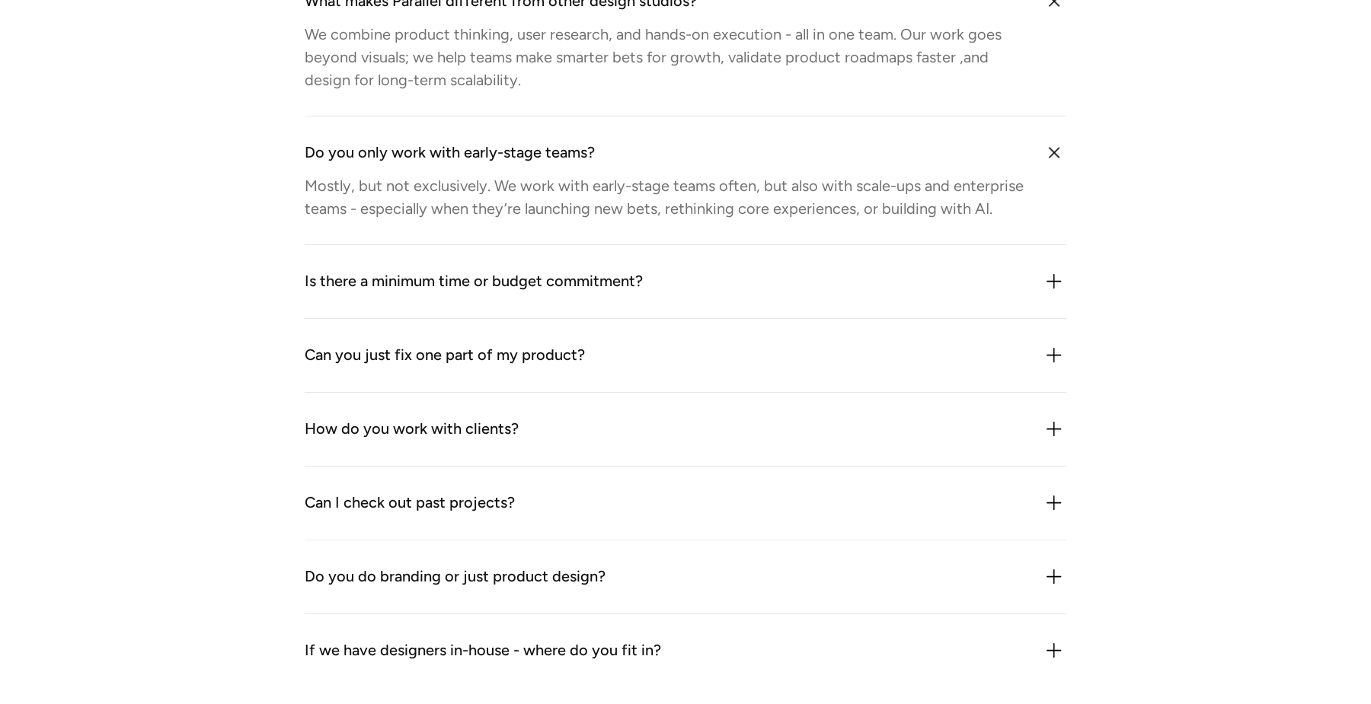
scroll to position [1644, 0]
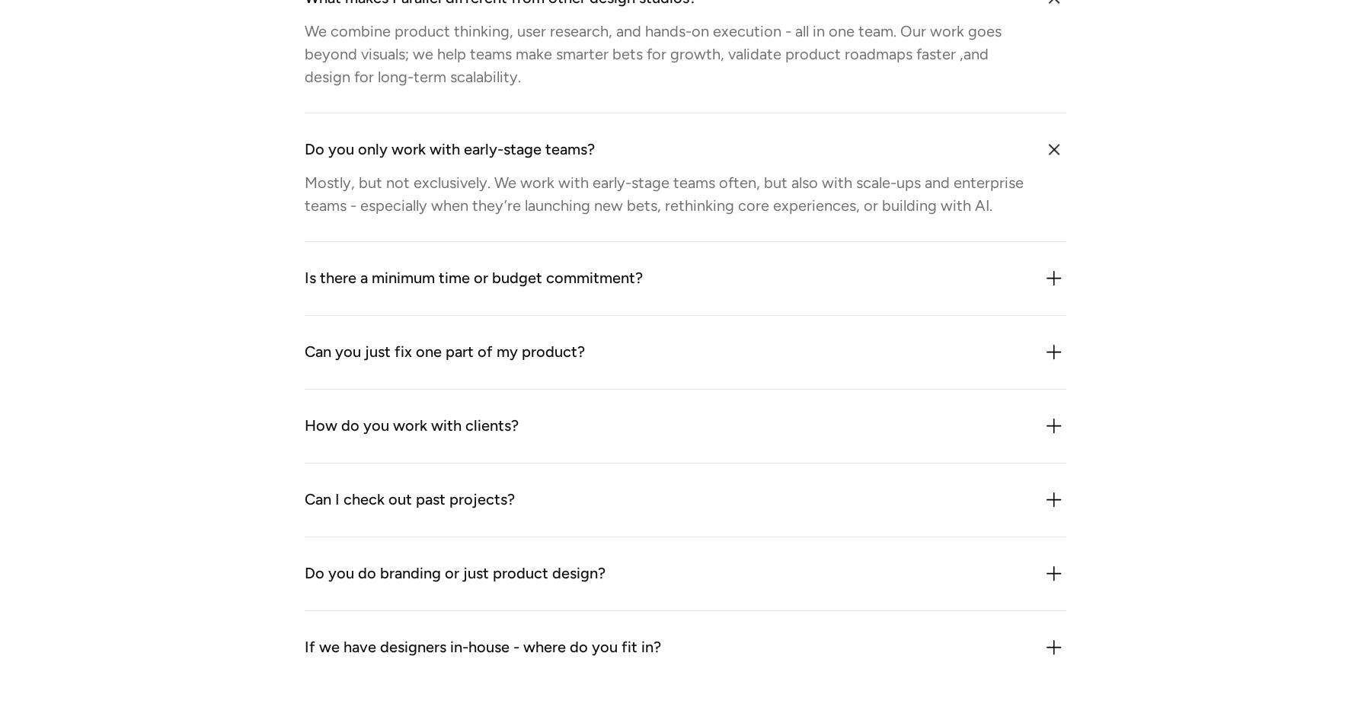
click at [433, 286] on div "Is there a minimum time or budget commitment?" at bounding box center [474, 279] width 338 height 24
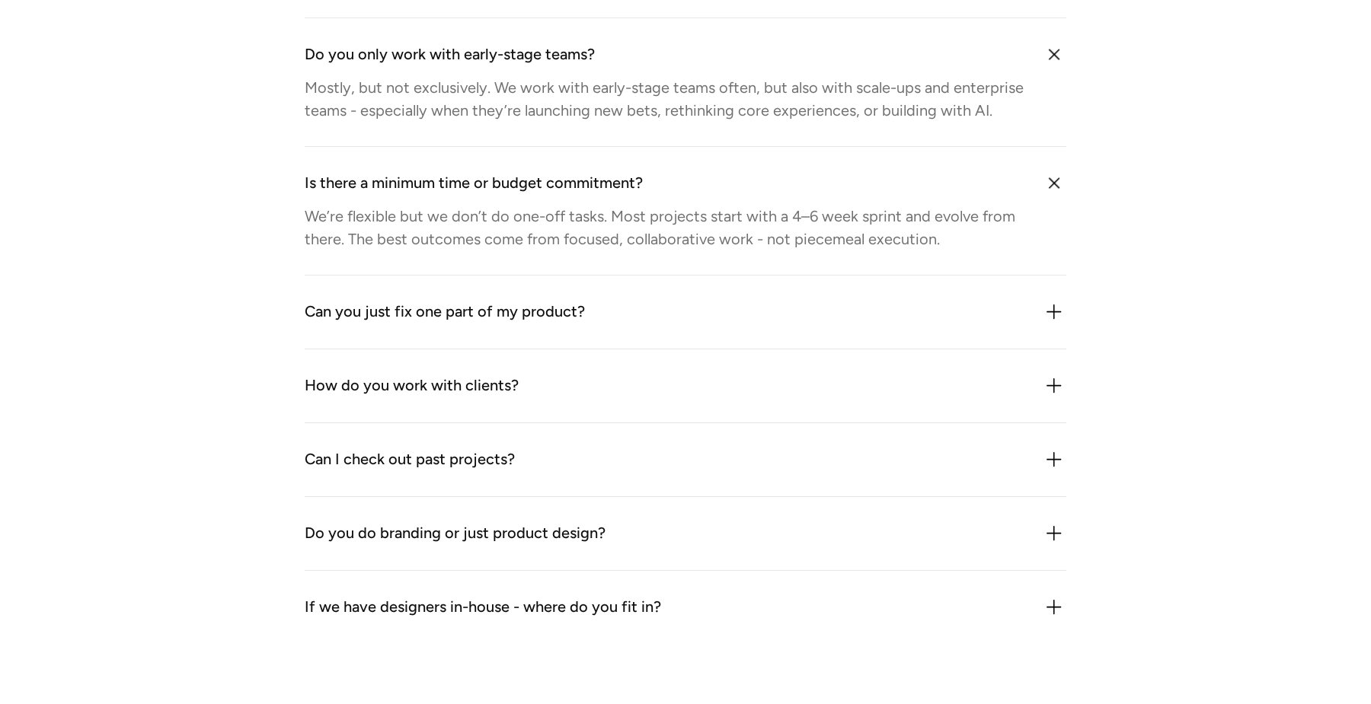
scroll to position [1761, 0]
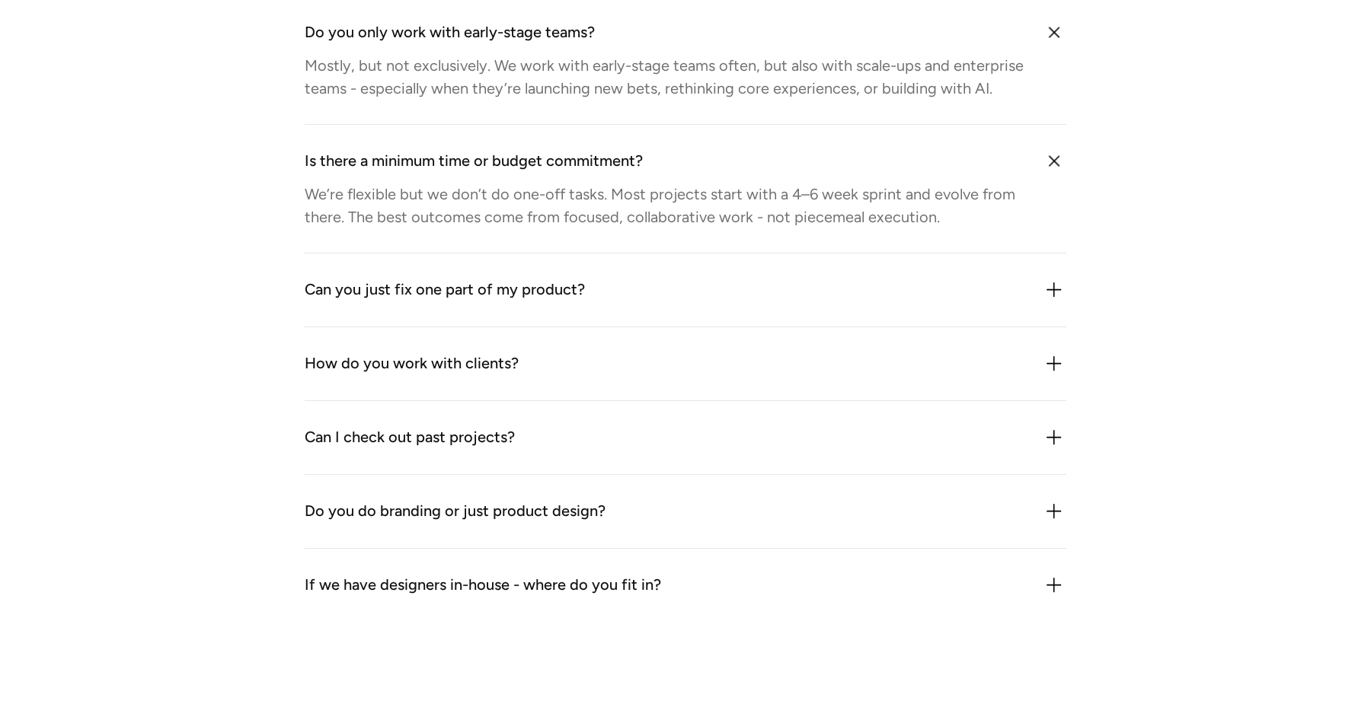
click at [390, 307] on div "Can you just fix one part of my product? Sometimes but we rarely treat it as “j…" at bounding box center [686, 291] width 762 height 74
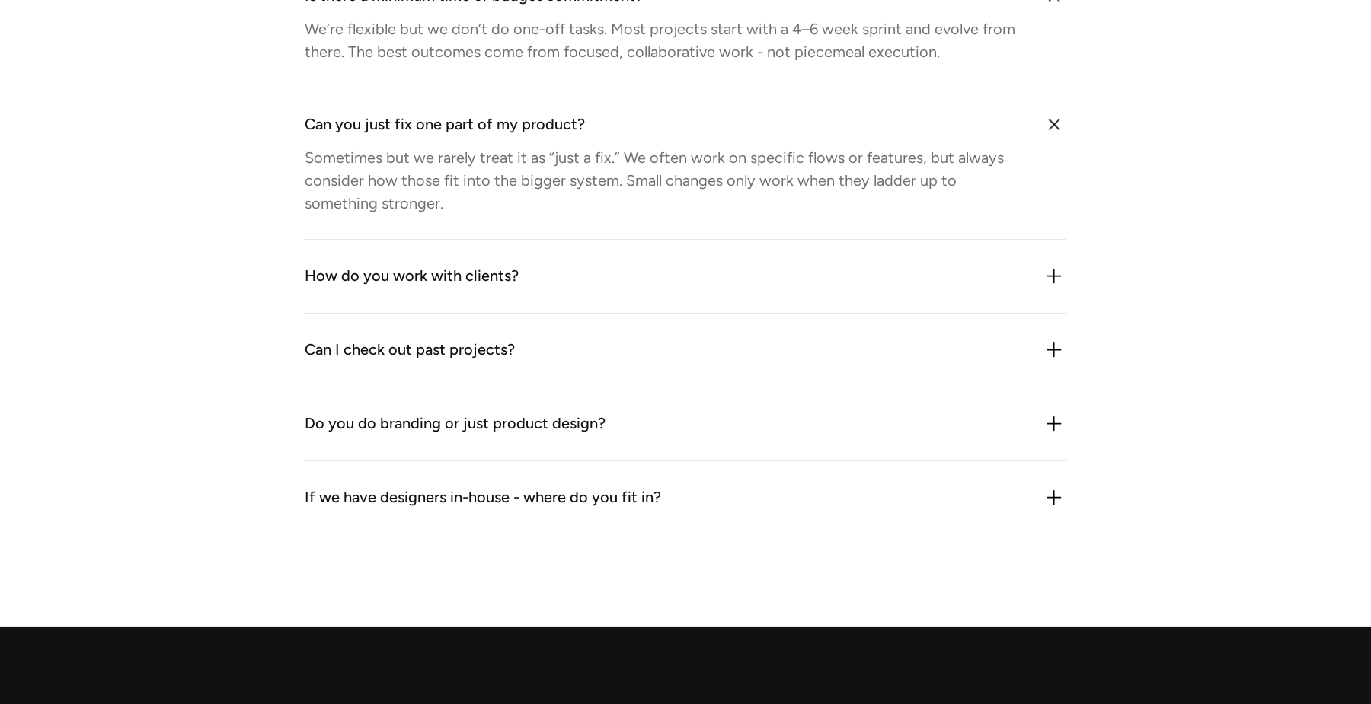
scroll to position [1927, 0]
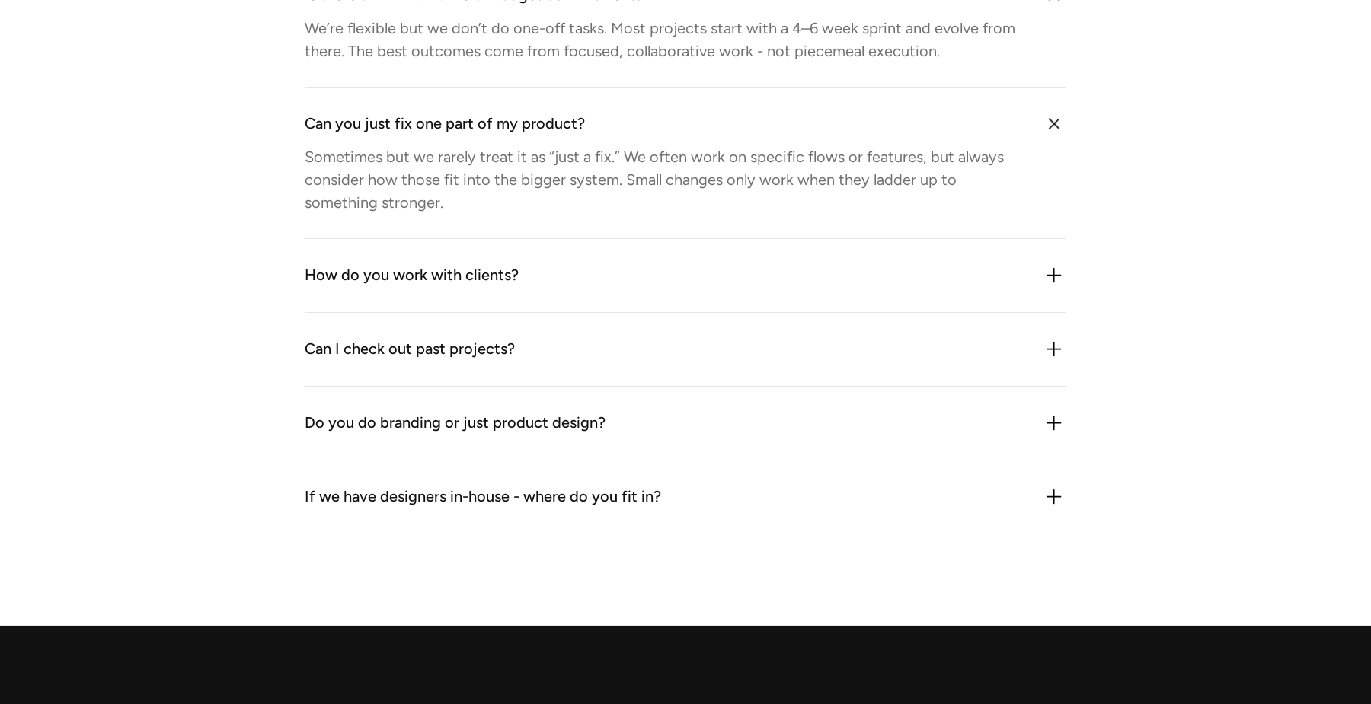
click at [387, 298] on div "How do you work with clients? We plug in like an extension of your team. That c…" at bounding box center [686, 276] width 762 height 74
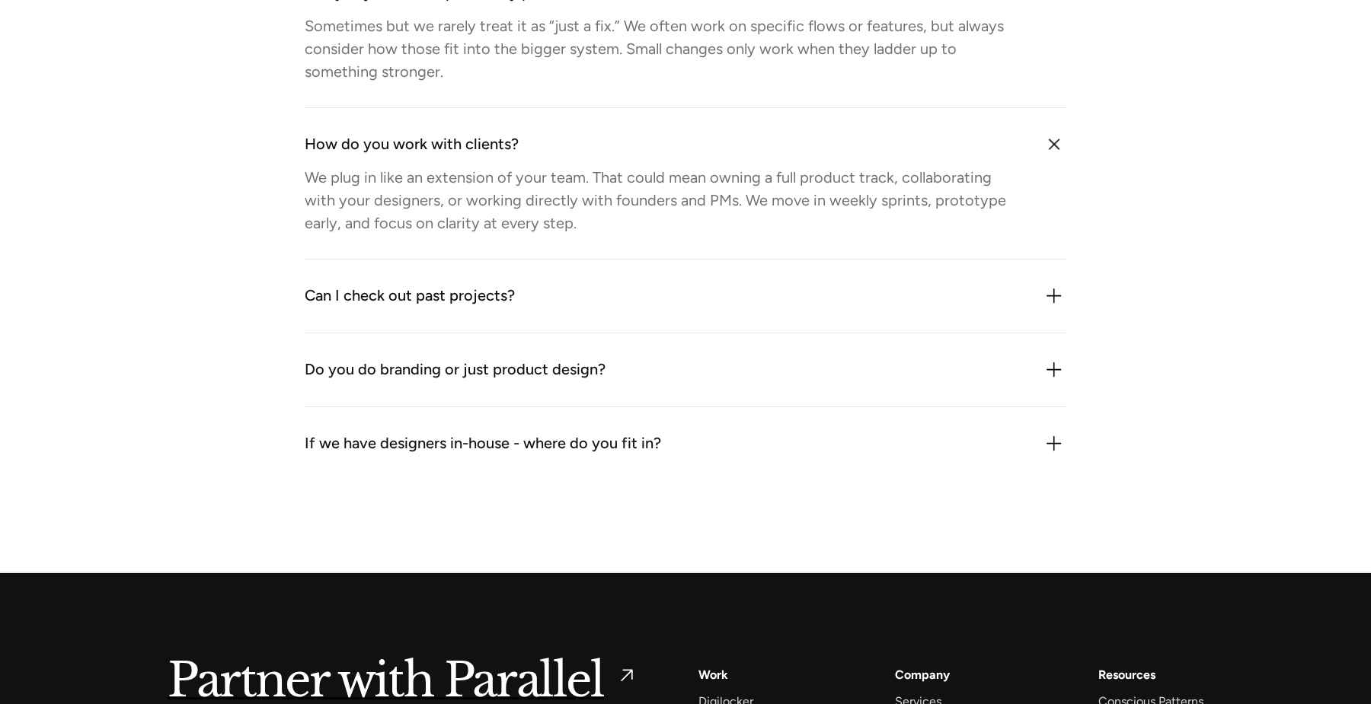
scroll to position [2059, 0]
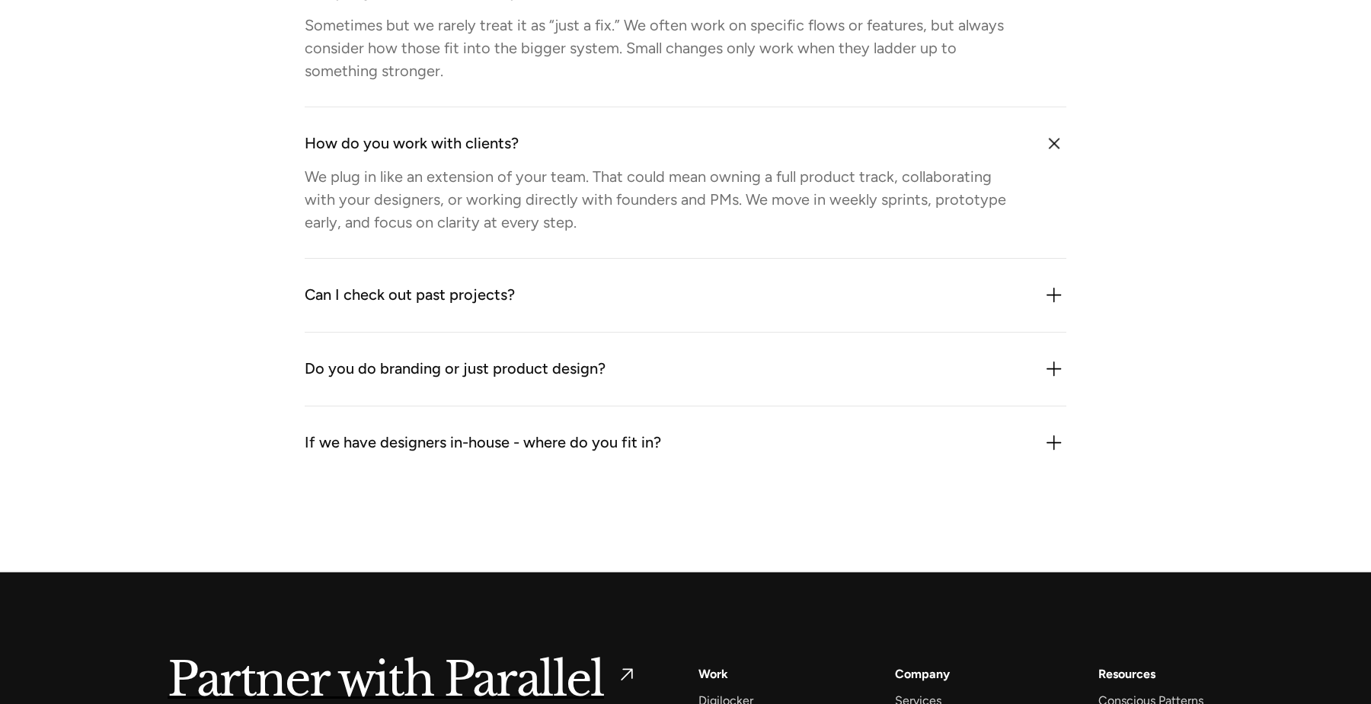
click at [417, 305] on div "Can I check out past projects?" at bounding box center [410, 295] width 210 height 24
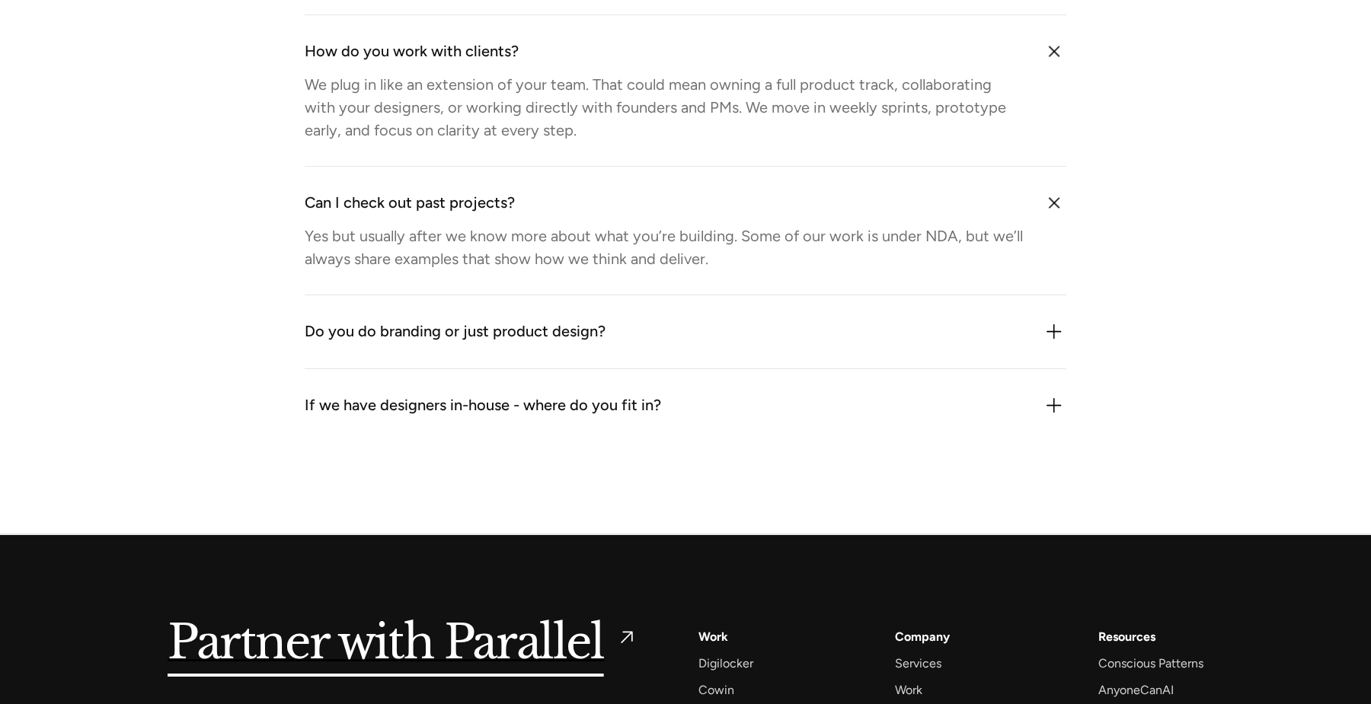
scroll to position [2206, 0]
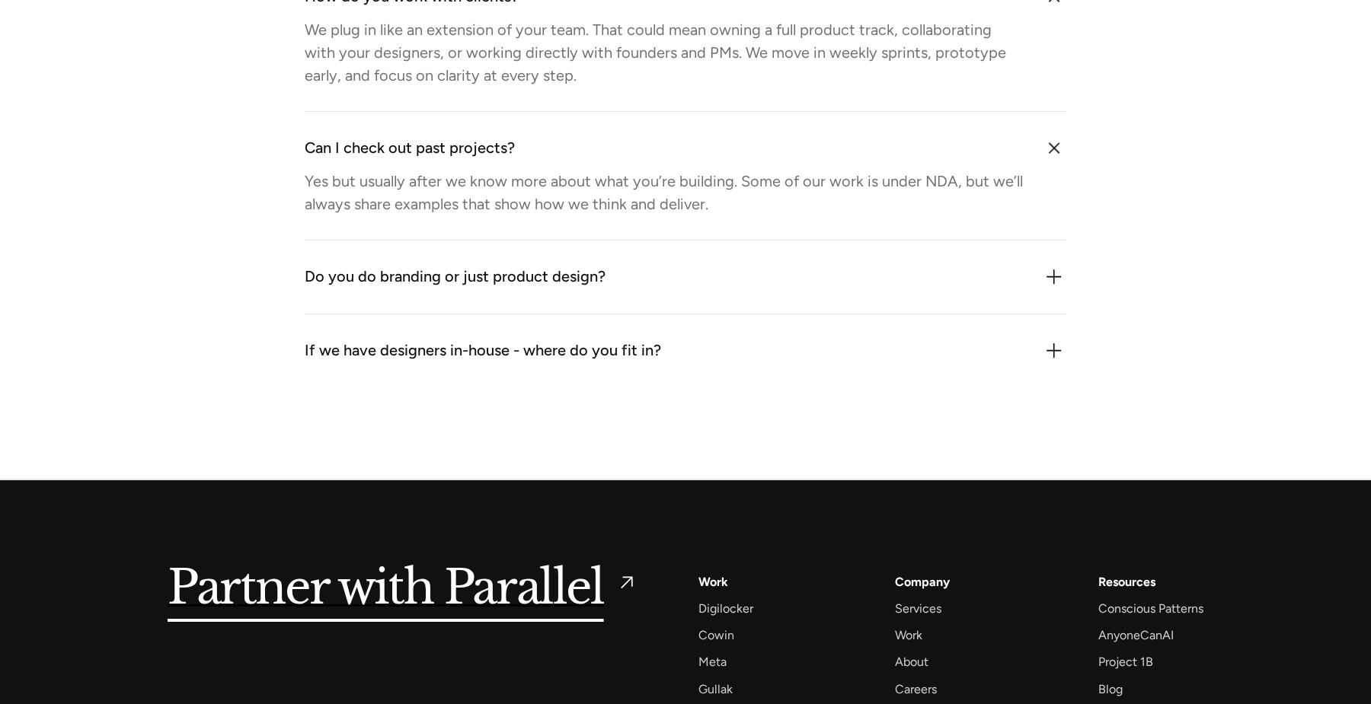
click at [506, 291] on div "Do you do branding or just product design? We do both especially when product a…" at bounding box center [686, 278] width 762 height 74
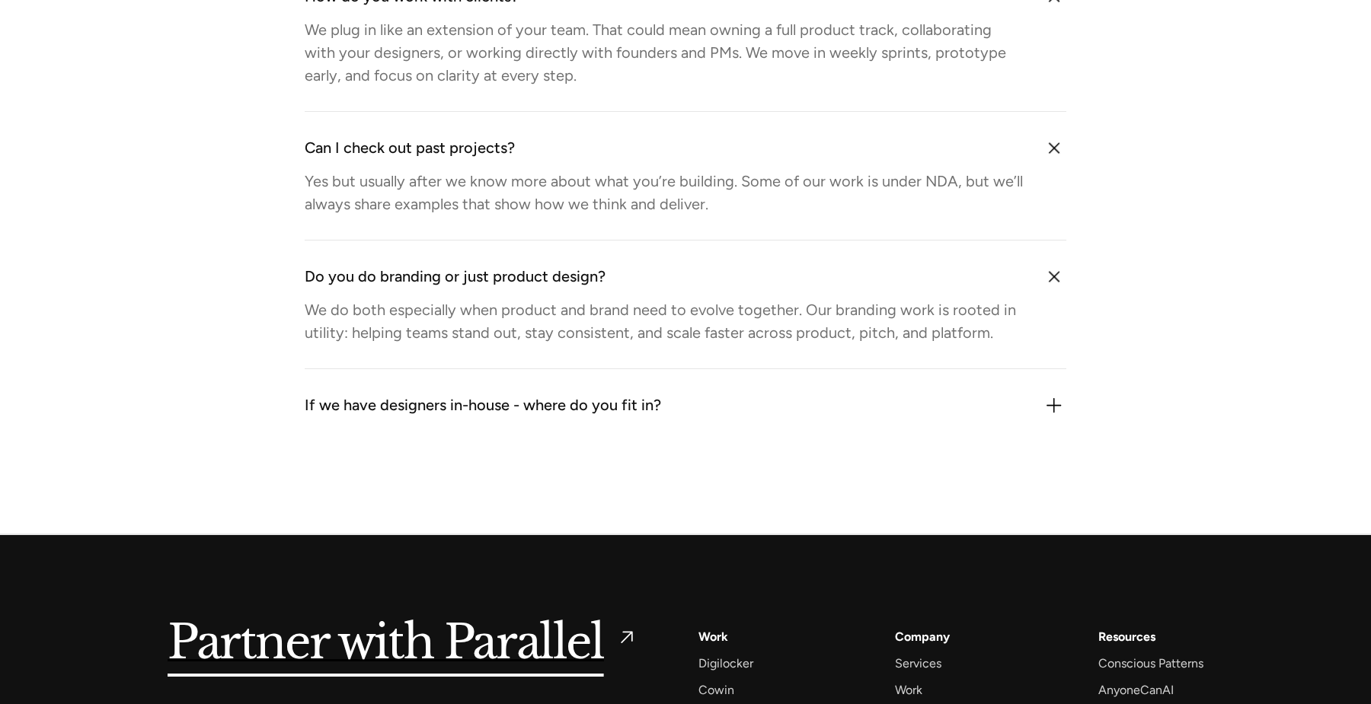
click at [394, 404] on div "If we have designers in-house - where do you fit in?" at bounding box center [483, 406] width 356 height 24
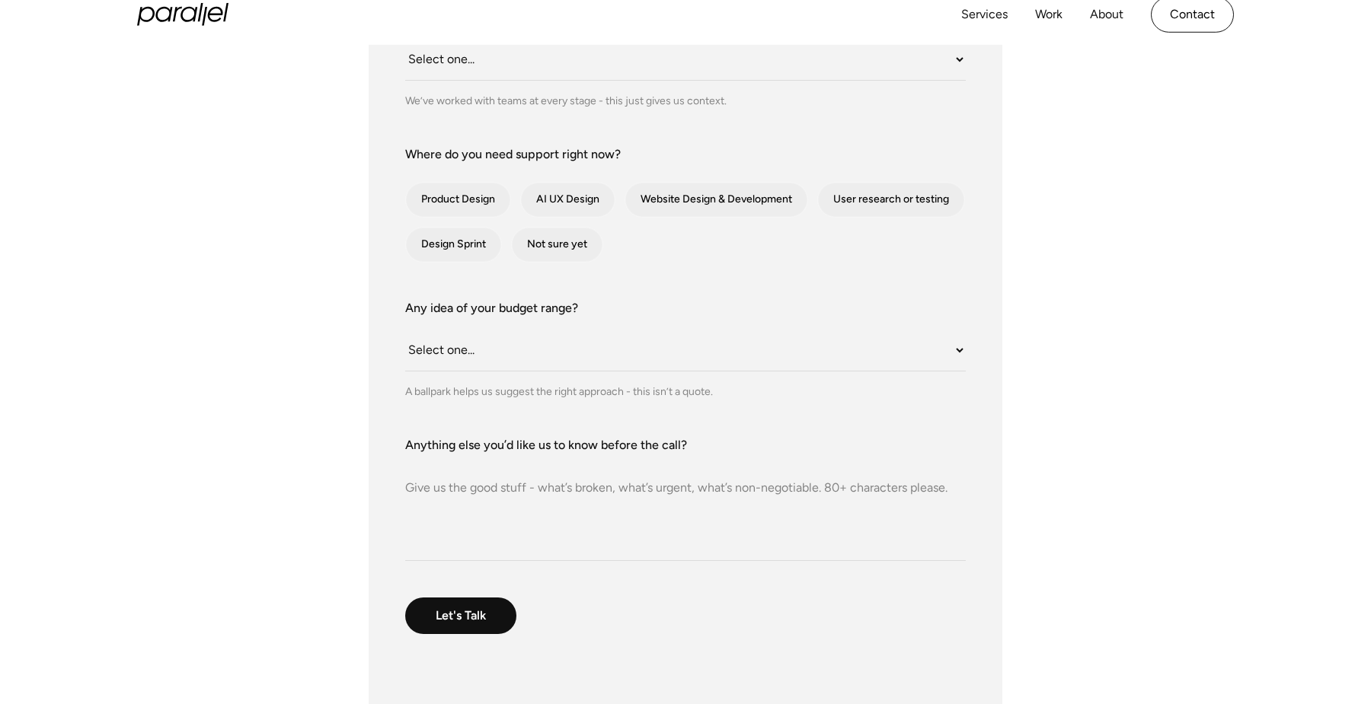
scroll to position [0, 0]
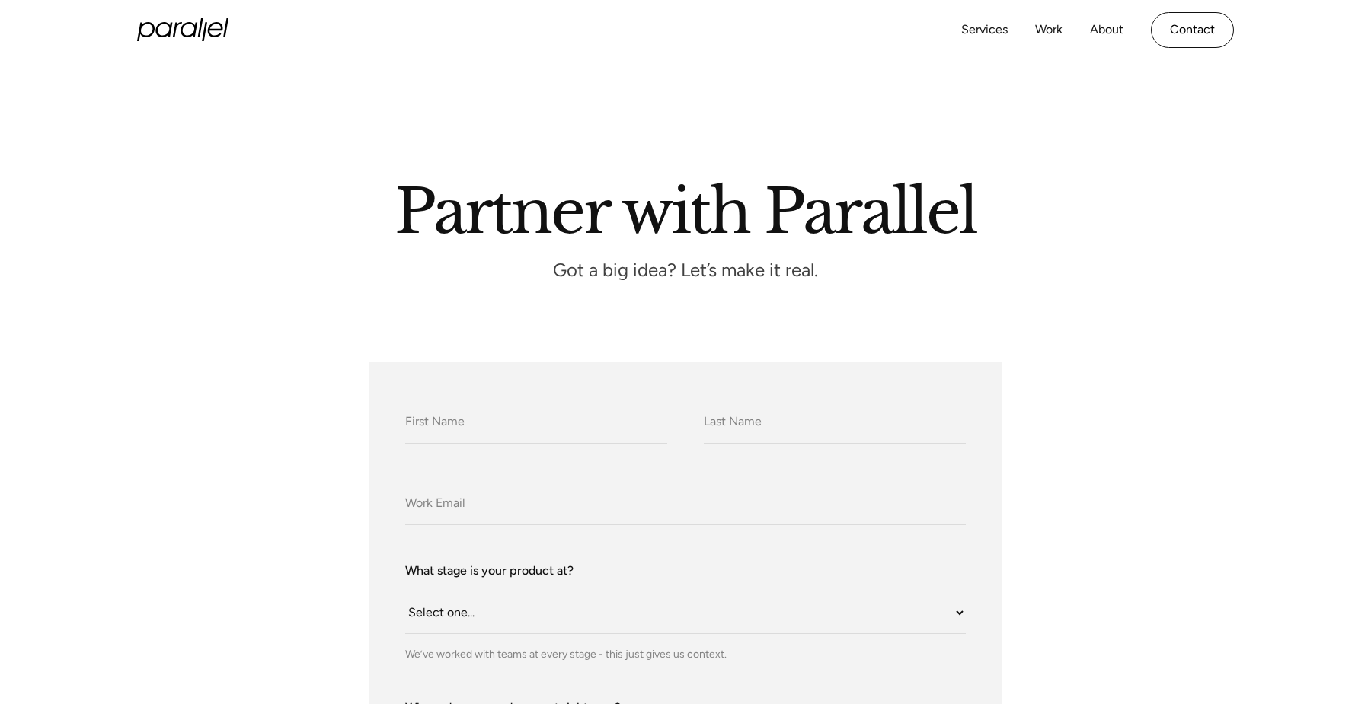
click at [190, 39] on icon "home" at bounding box center [182, 29] width 91 height 23
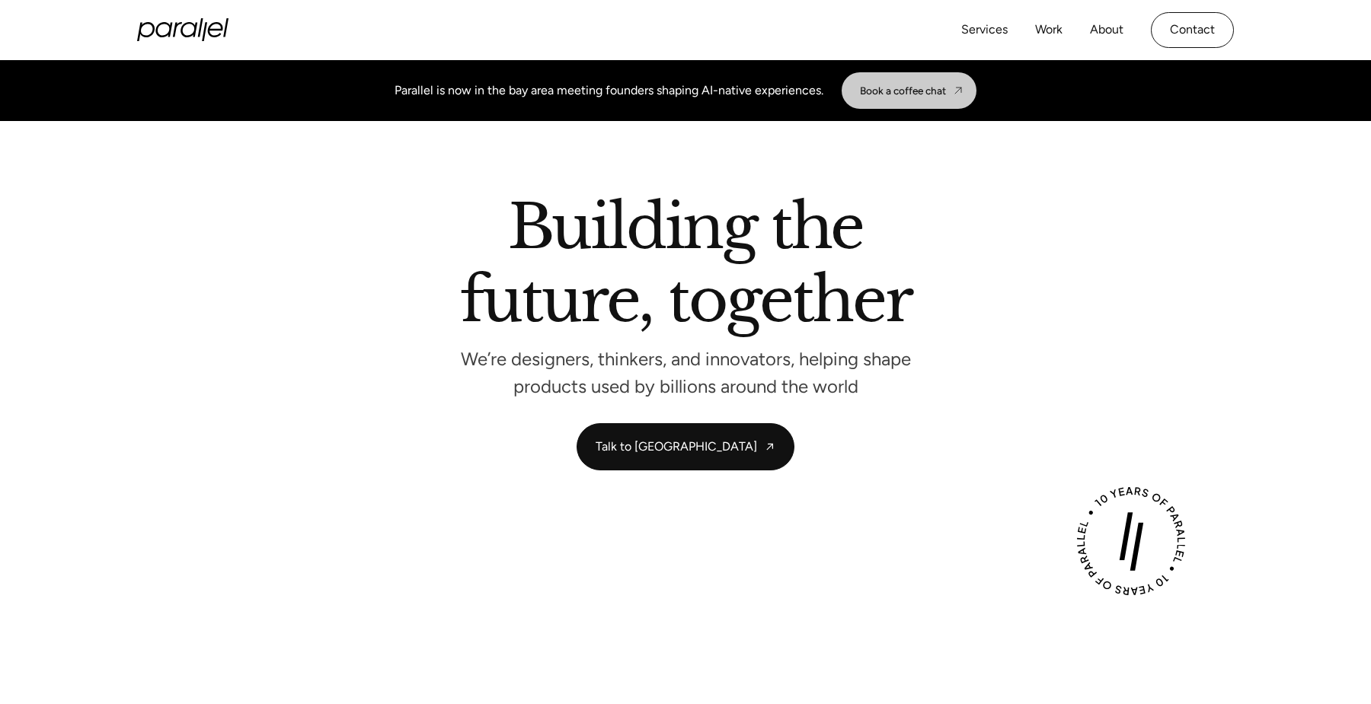
click at [914, 91] on div "Book a coffee chat" at bounding box center [903, 91] width 86 height 12
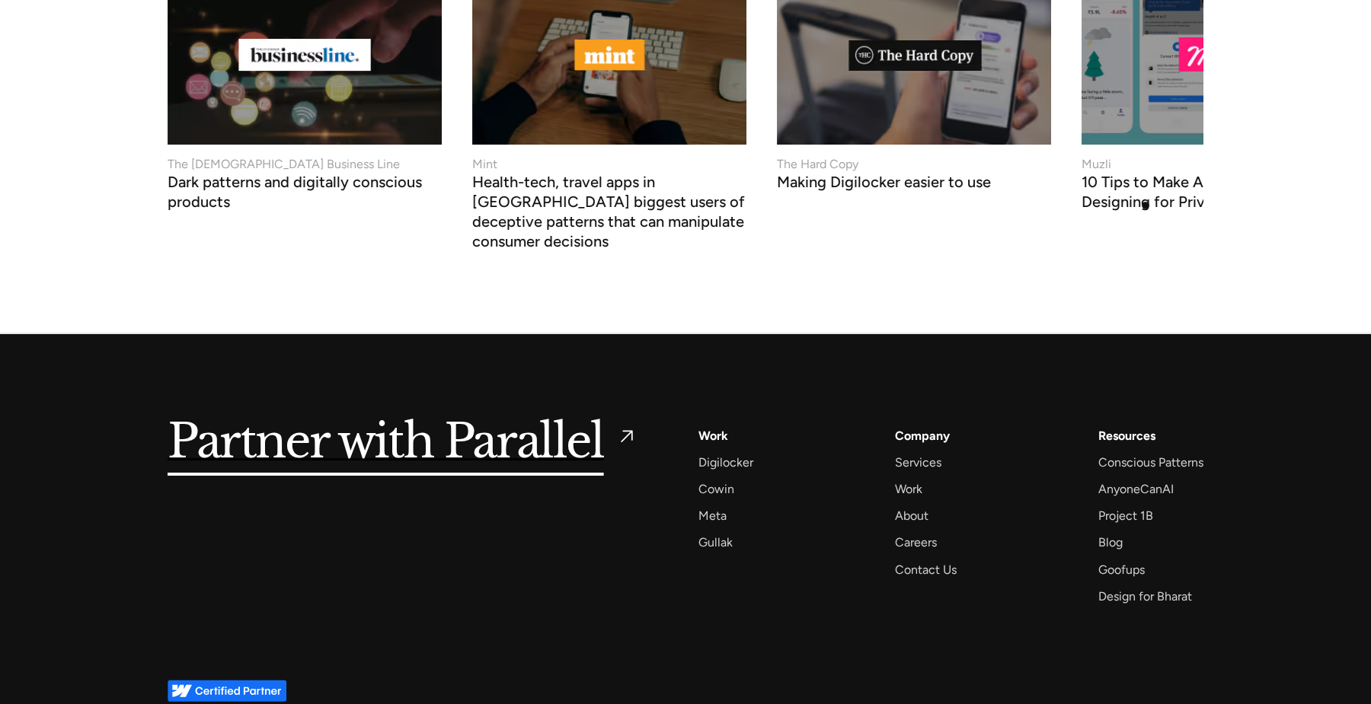
scroll to position [6475, 0]
